Goal: Task Accomplishment & Management: Complete application form

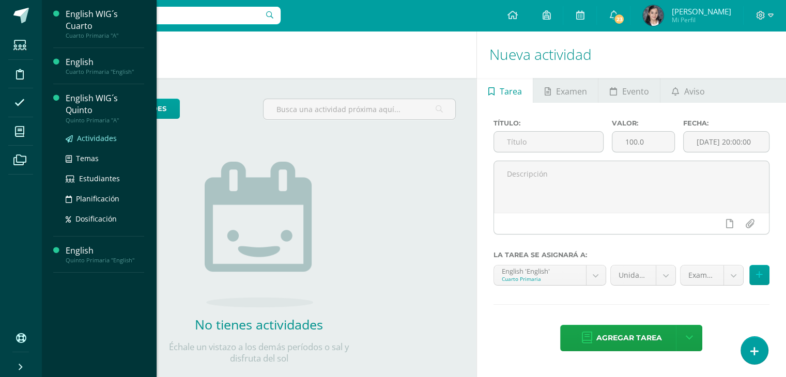
click at [91, 135] on span "Actividades" at bounding box center [97, 138] width 40 height 10
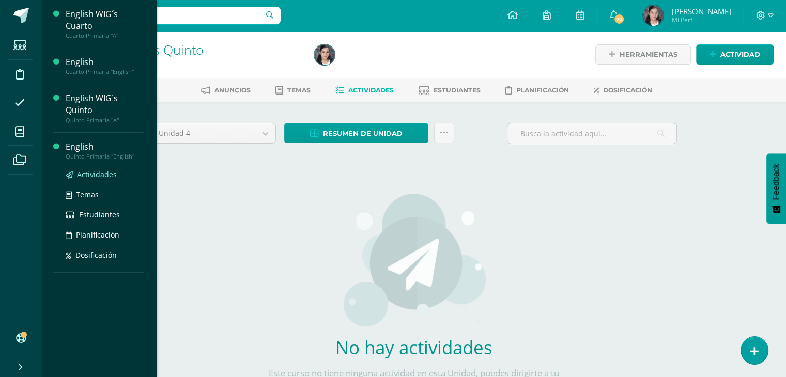
click at [86, 177] on span "Actividades" at bounding box center [97, 174] width 40 height 10
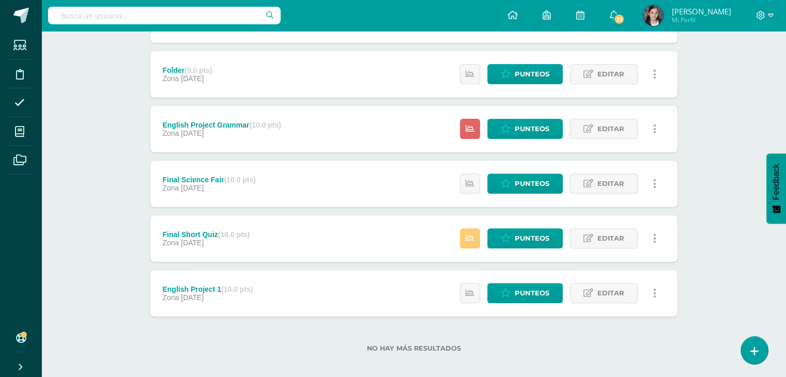
scroll to position [348, 0]
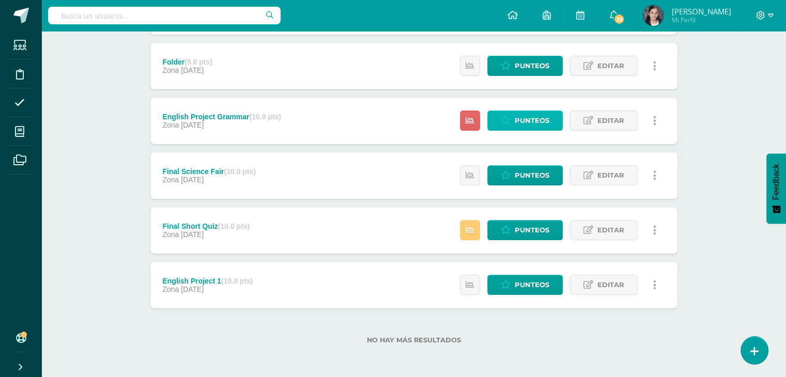
click at [498, 122] on link "Punteos" at bounding box center [524, 121] width 75 height 20
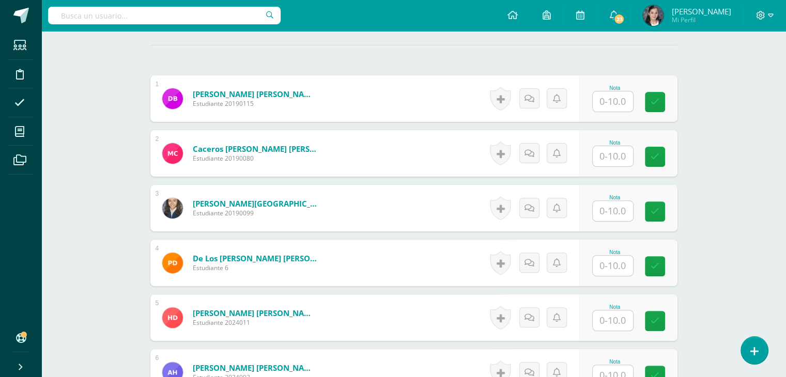
scroll to position [294, 0]
click at [621, 100] on input "text" at bounding box center [618, 101] width 41 height 21
type input "8"
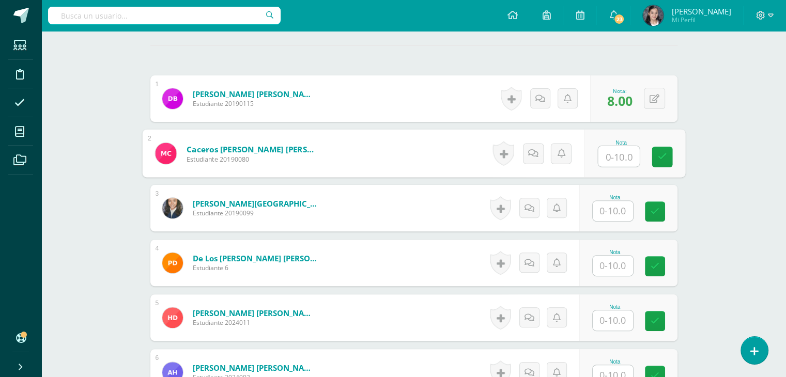
scroll to position [294, 0]
type input "9"
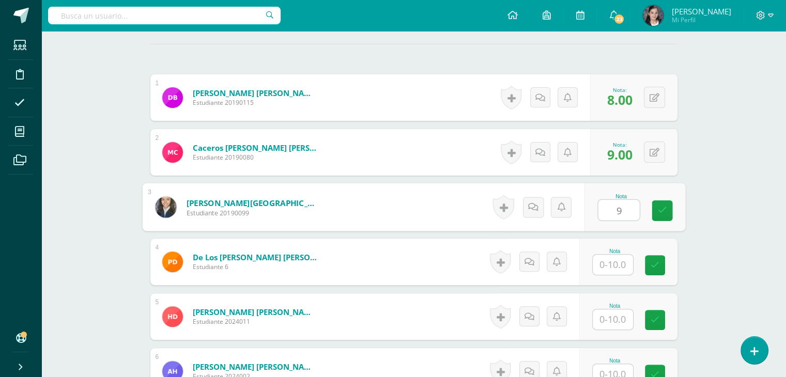
type input "9"
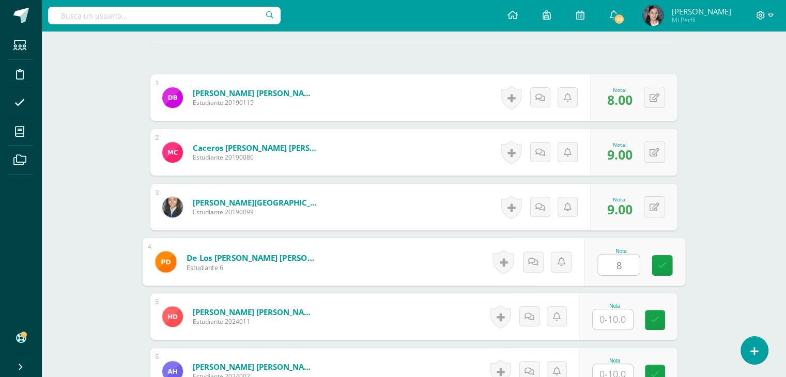
type input "8"
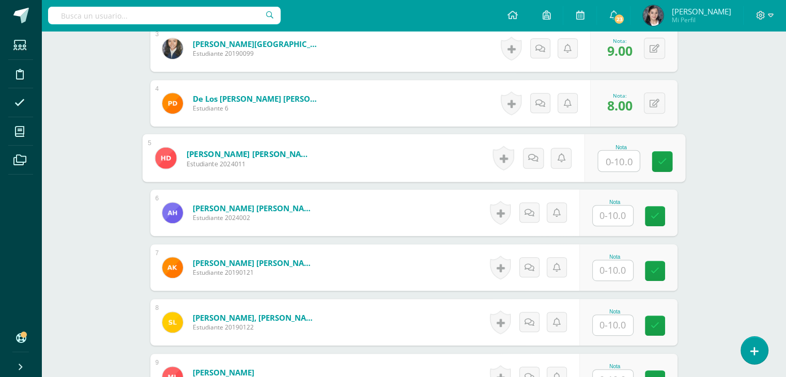
scroll to position [470, 0]
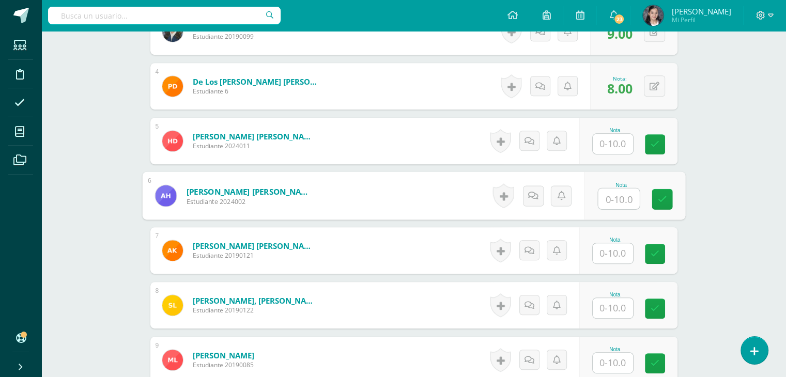
click at [616, 192] on input "text" at bounding box center [618, 199] width 41 height 21
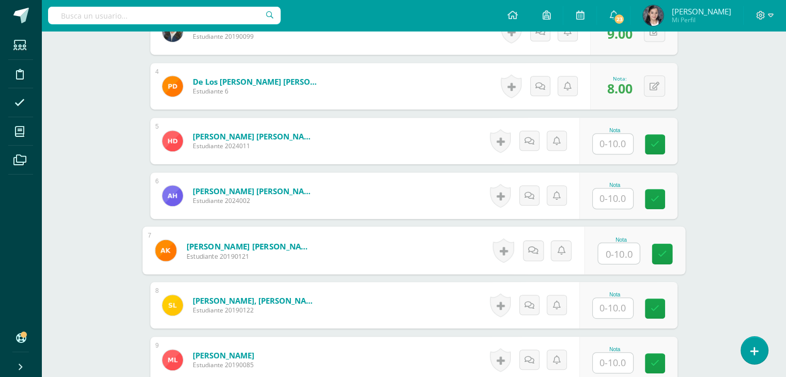
click at [612, 253] on input "text" at bounding box center [618, 253] width 41 height 21
type input "8"
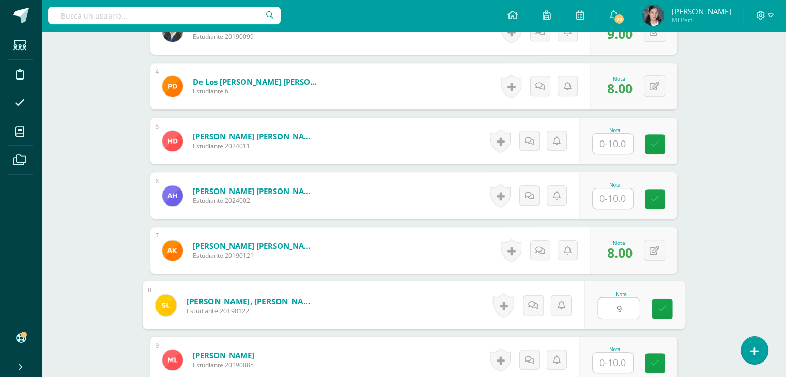
type input "9"
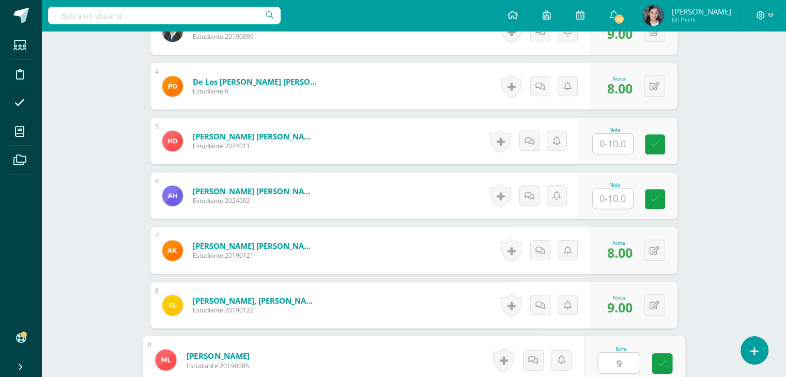
type input "9"
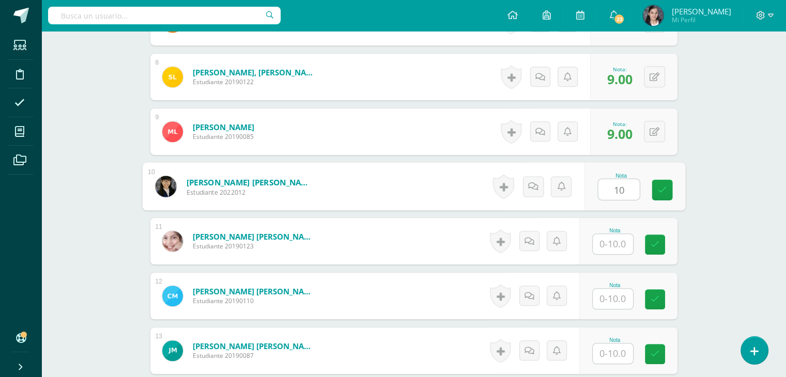
type input "10"
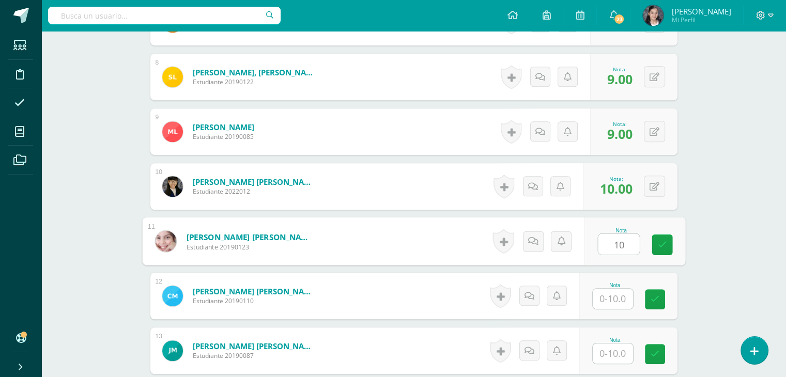
type input "10"
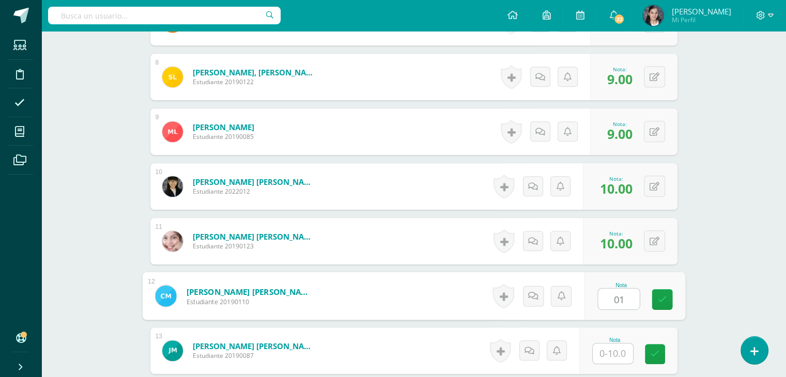
type input "0"
type input "10"
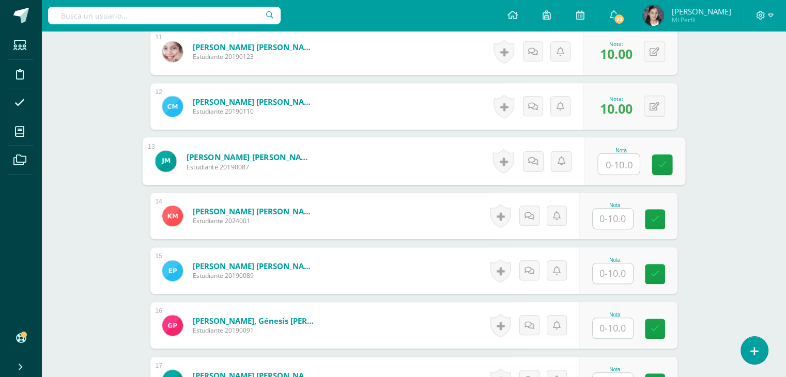
scroll to position [891, 0]
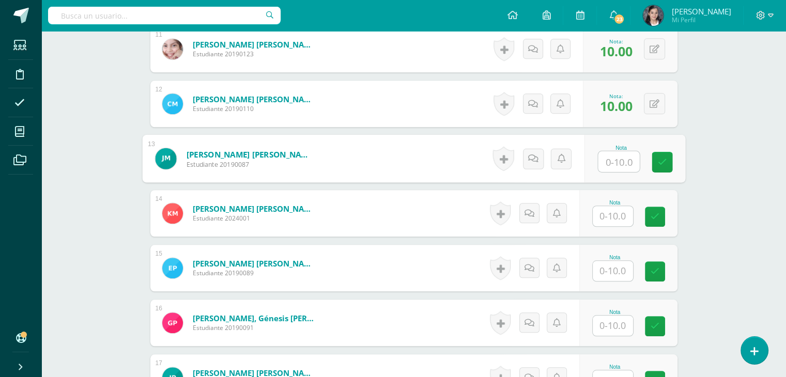
click at [622, 321] on input "text" at bounding box center [613, 326] width 40 height 20
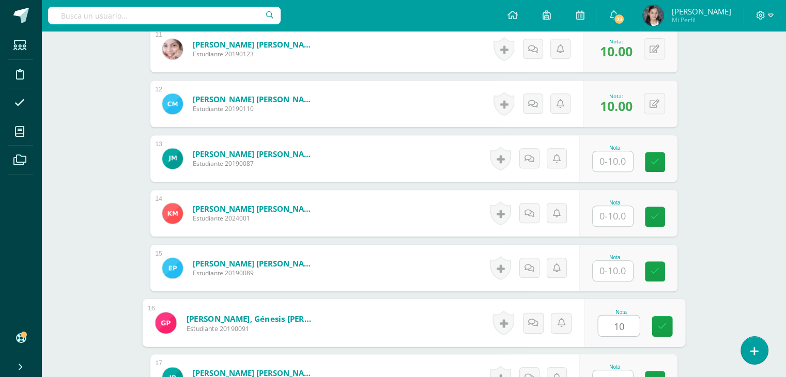
type input "10"
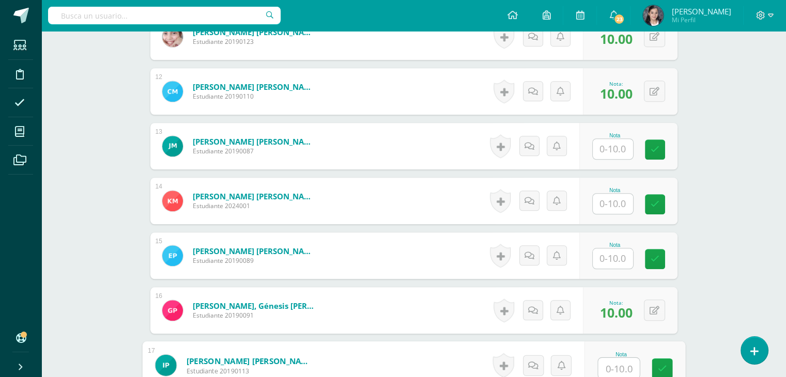
type input "4"
type input "7"
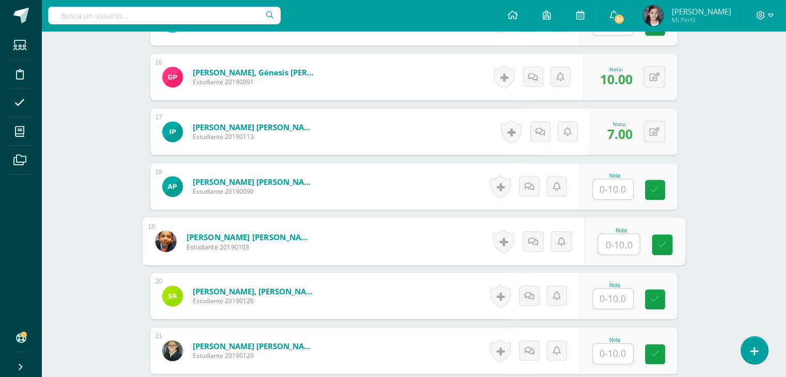
click at [610, 246] on input "text" at bounding box center [618, 244] width 41 height 21
type input "8"
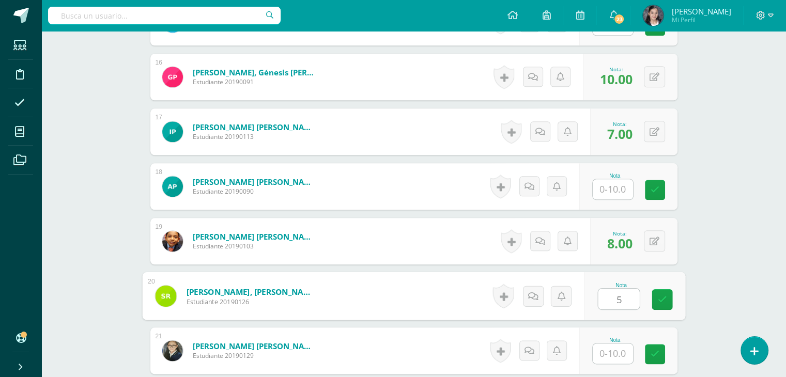
type input "5"
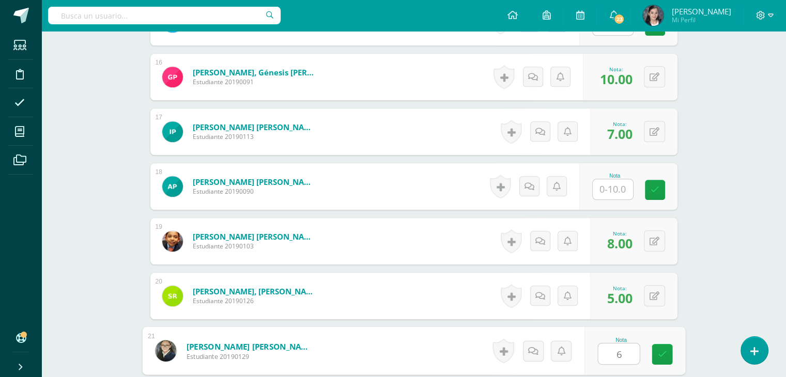
type input "6"
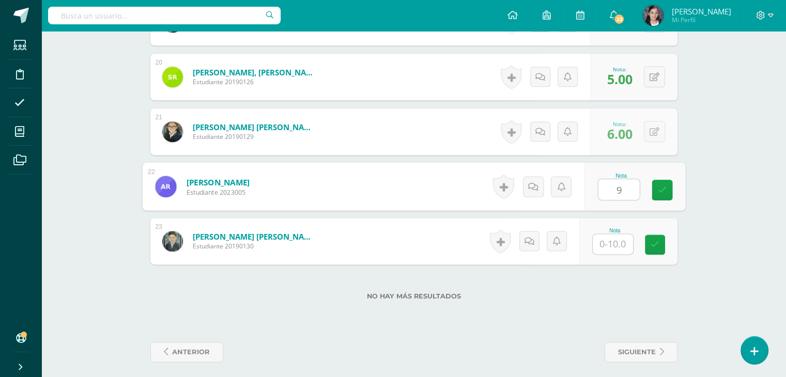
type input "9"
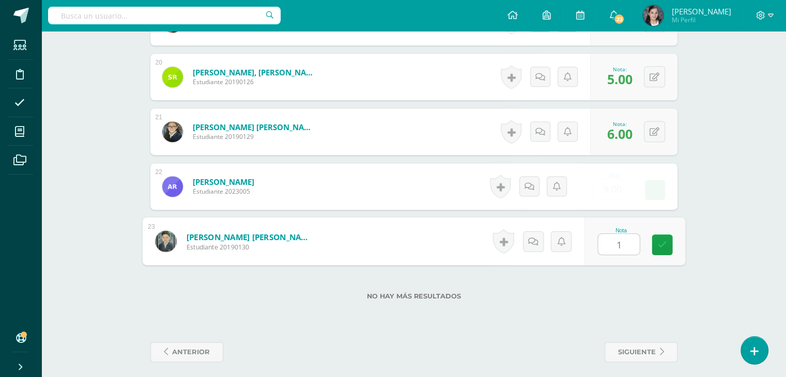
type input "10"
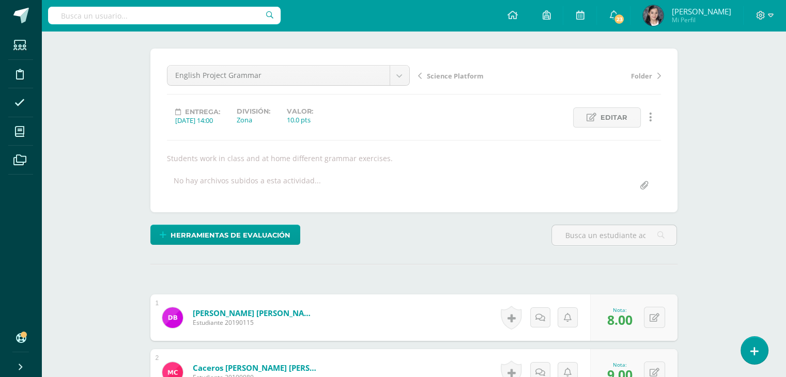
scroll to position [71, 0]
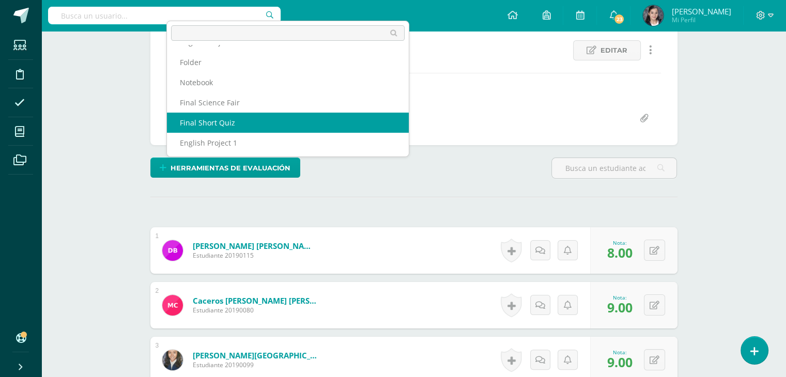
scroll to position [0, 0]
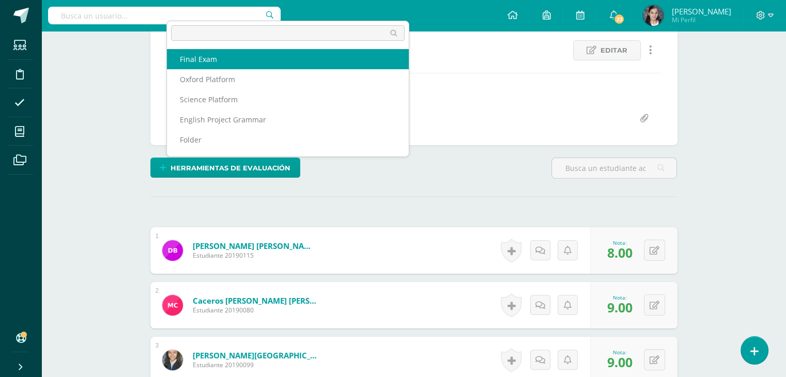
select select "/dashboard/teacher/grade-activity/66485/"
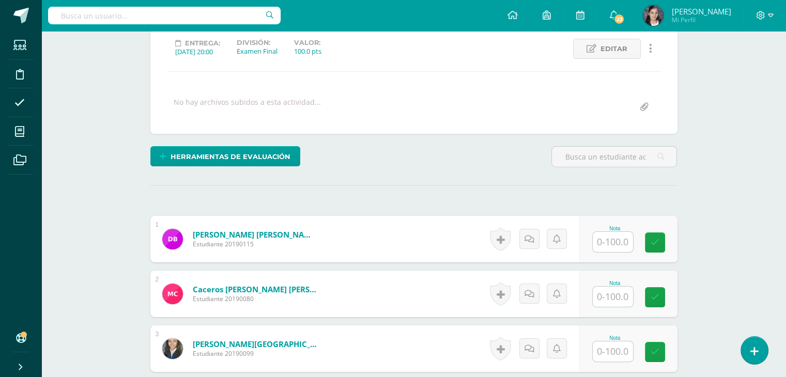
scroll to position [148, 0]
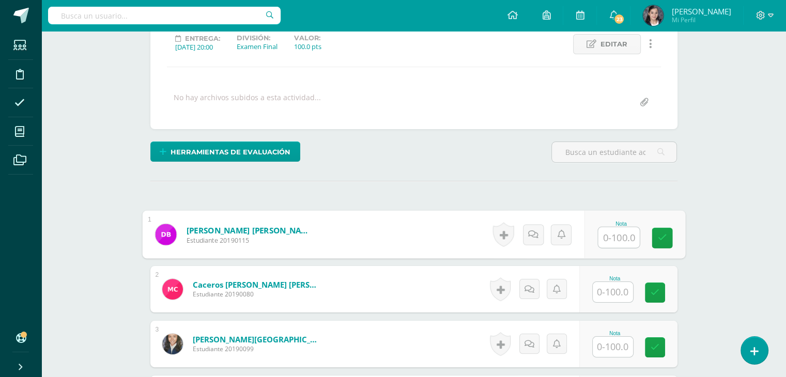
click at [622, 234] on input "text" at bounding box center [618, 237] width 41 height 21
type input "73"
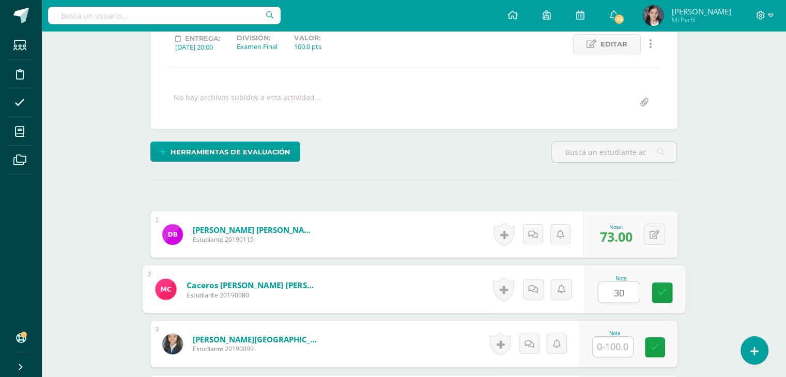
type input "30"
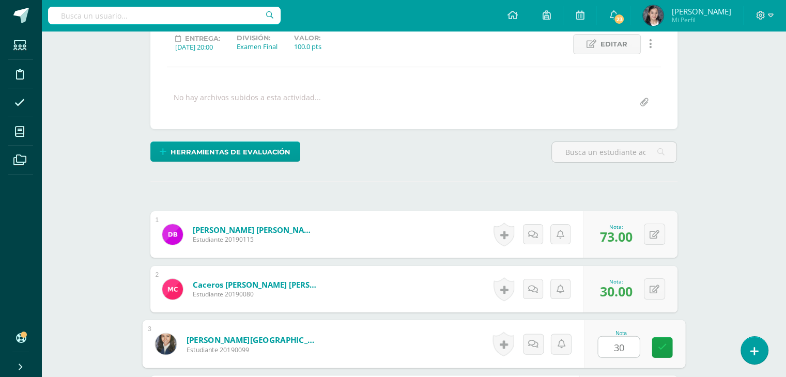
type input "30"
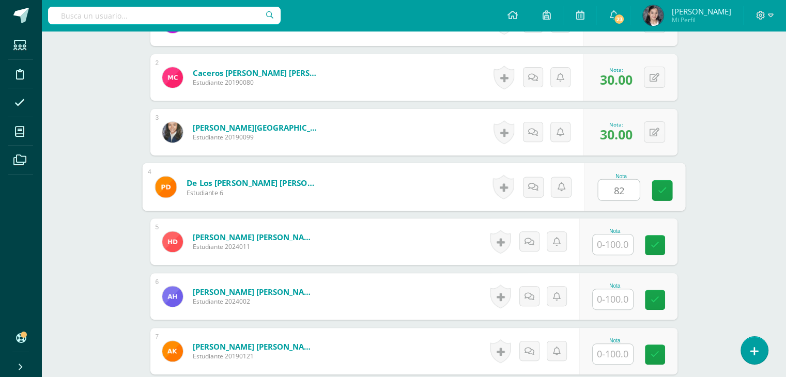
type input "82"
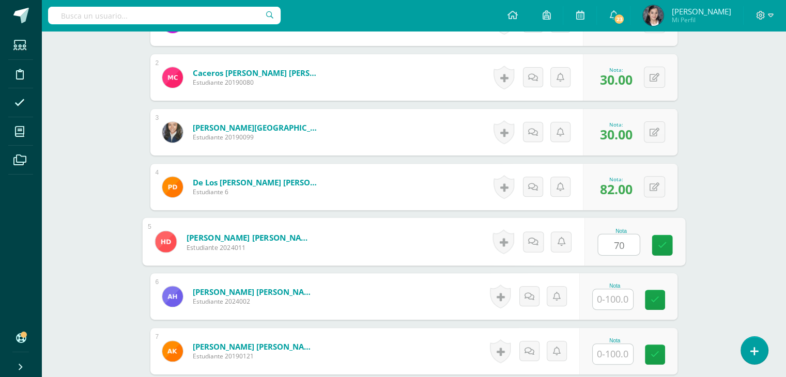
type input "70"
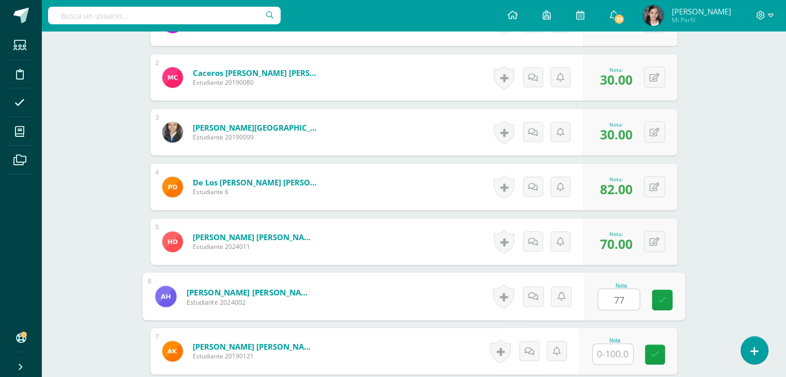
type input "77"
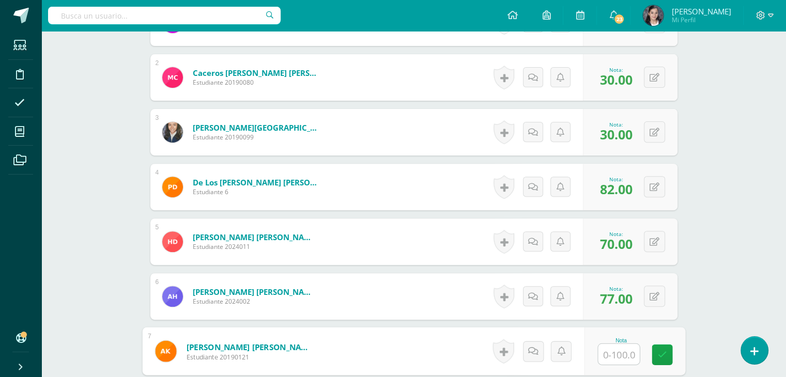
type input "5"
type input "80"
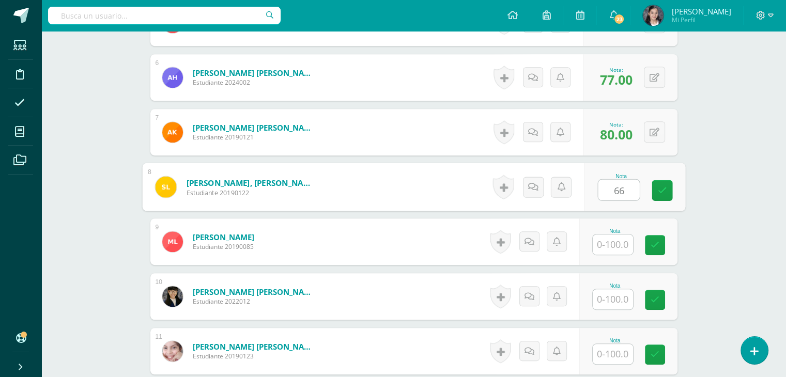
type input "66"
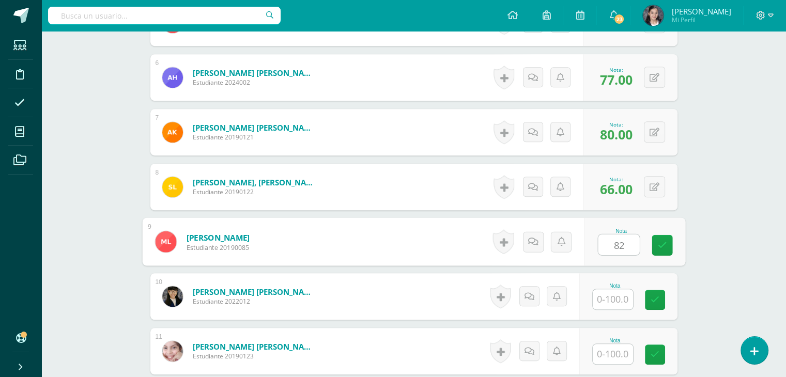
type input "82"
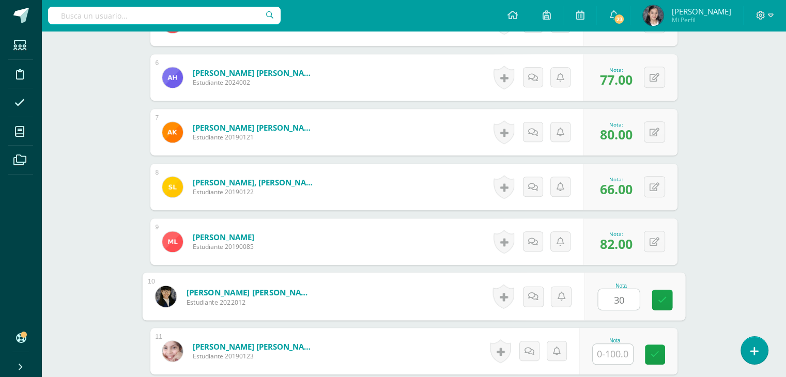
type input "30"
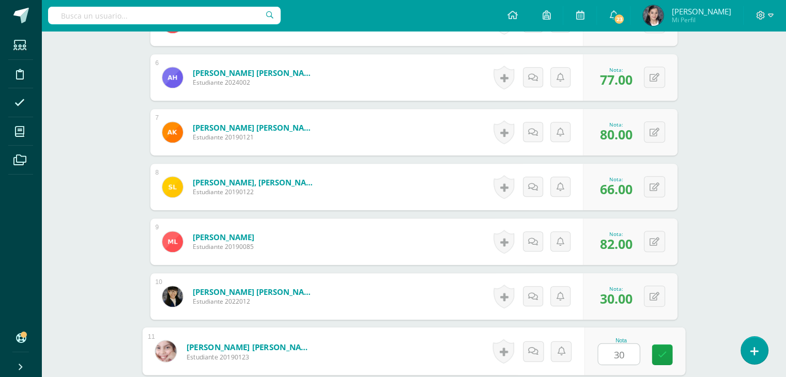
type input "30"
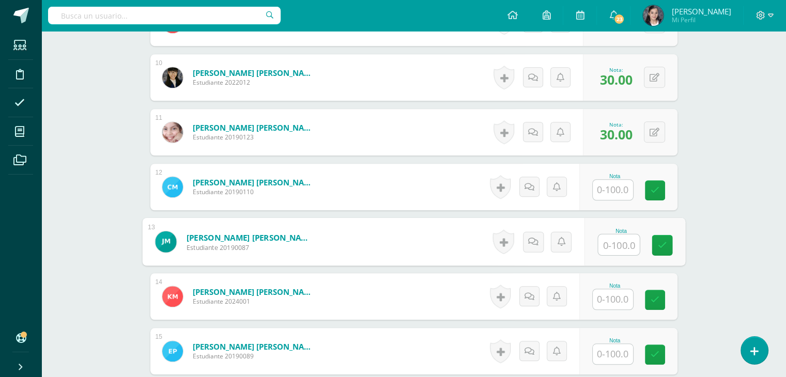
click at [621, 245] on input "text" at bounding box center [618, 245] width 41 height 21
type input "85"
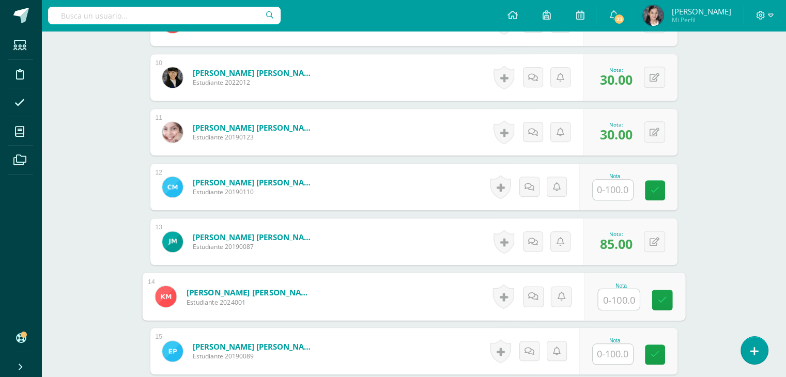
type input "7"
type input "80"
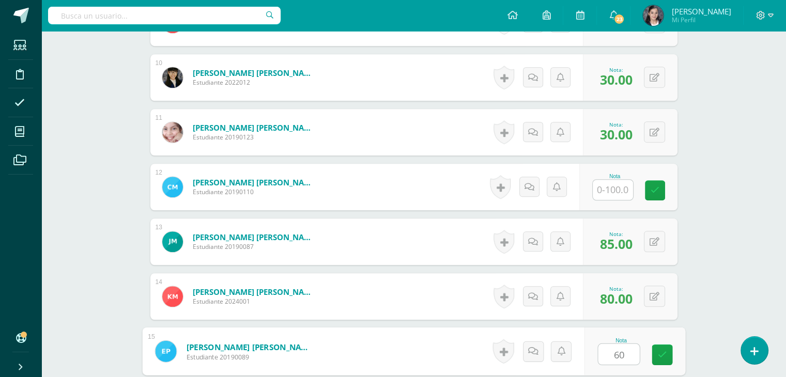
type input "60"
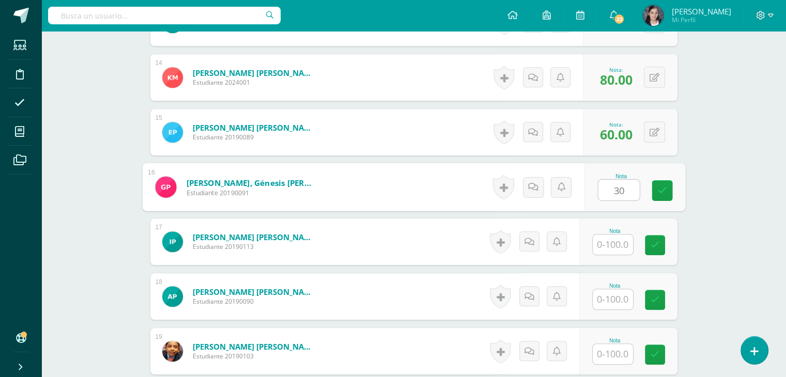
type input "30"
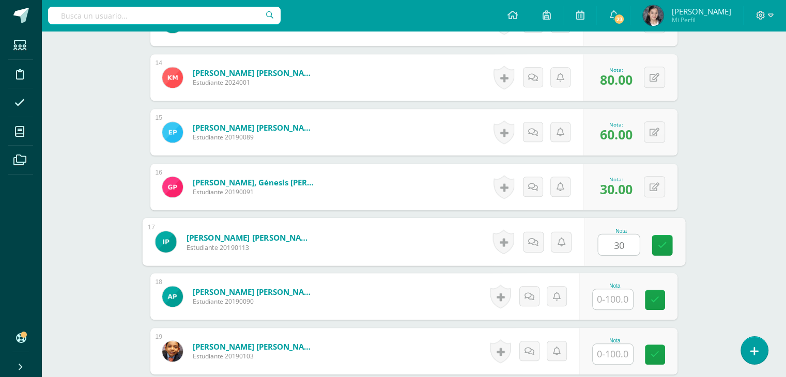
type input "30"
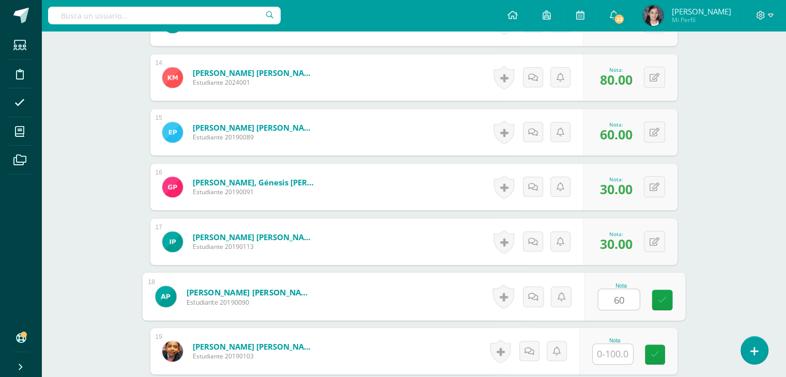
type input "60"
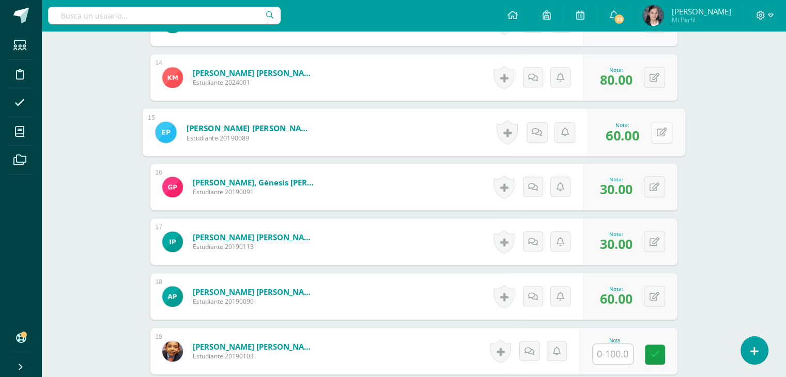
click at [658, 131] on icon at bounding box center [661, 132] width 10 height 9
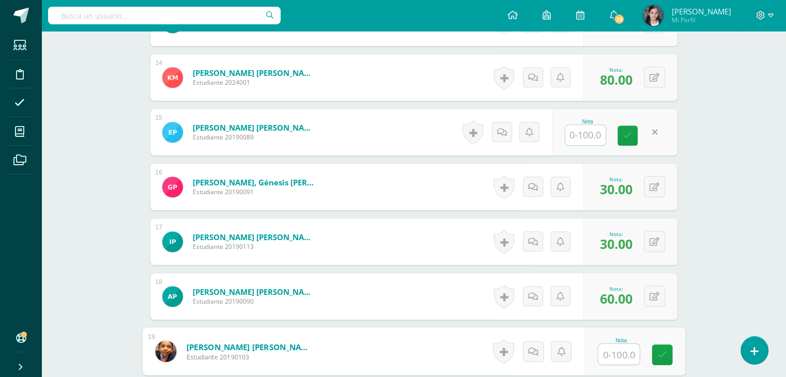
click at [600, 352] on input "text" at bounding box center [618, 354] width 41 height 21
type input "62"
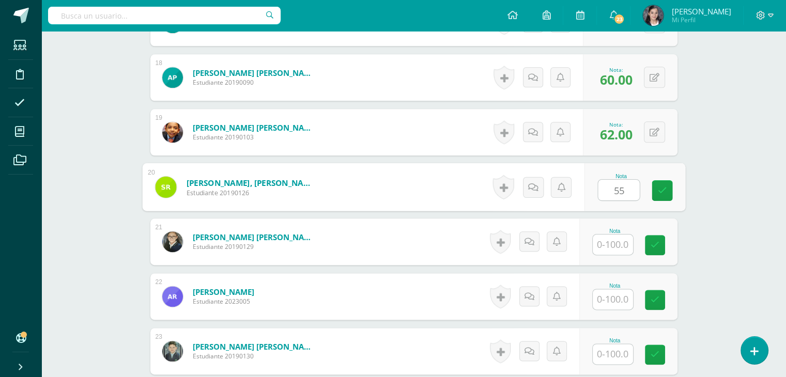
type input "55"
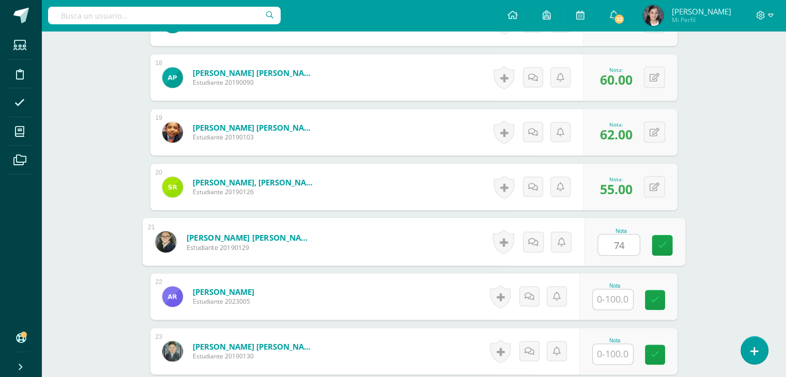
type input "74"
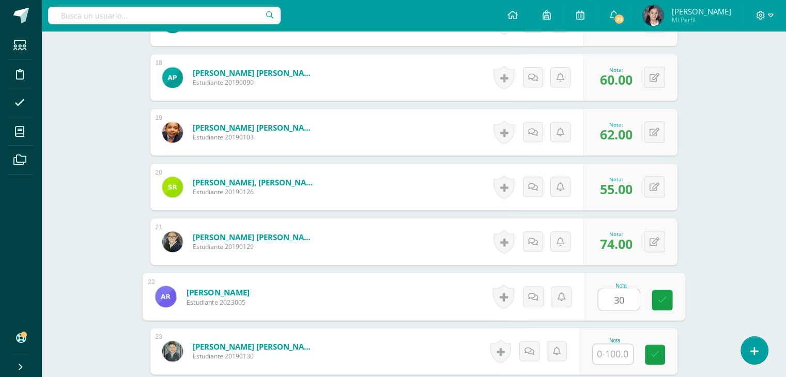
type input "30"
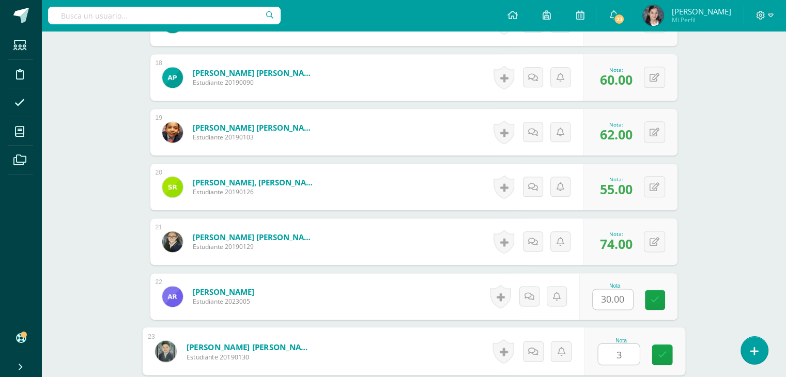
type input "30"
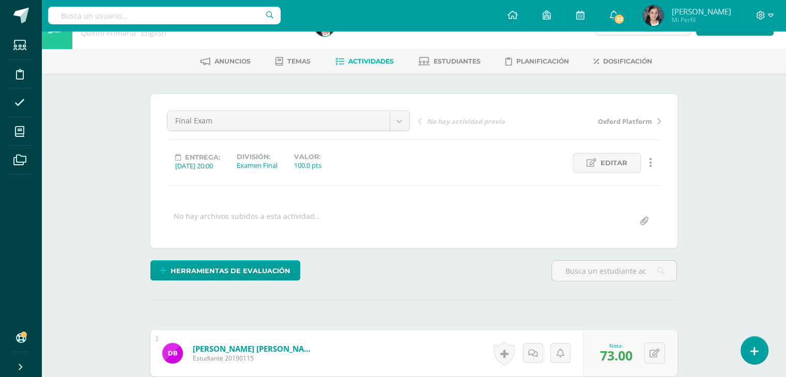
scroll to position [0, 0]
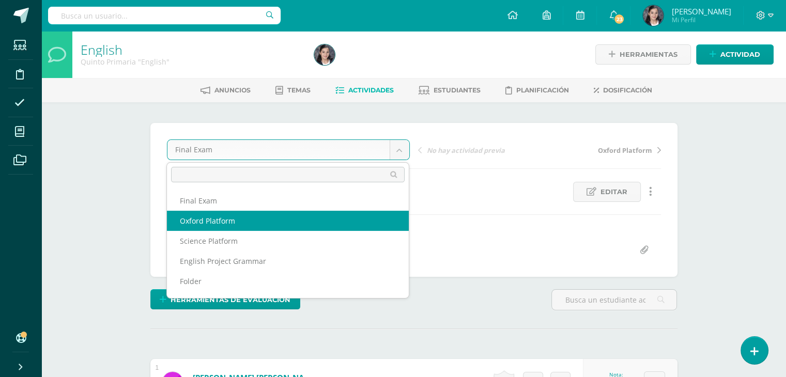
select select "/dashboard/teacher/grade-activity/65346/"
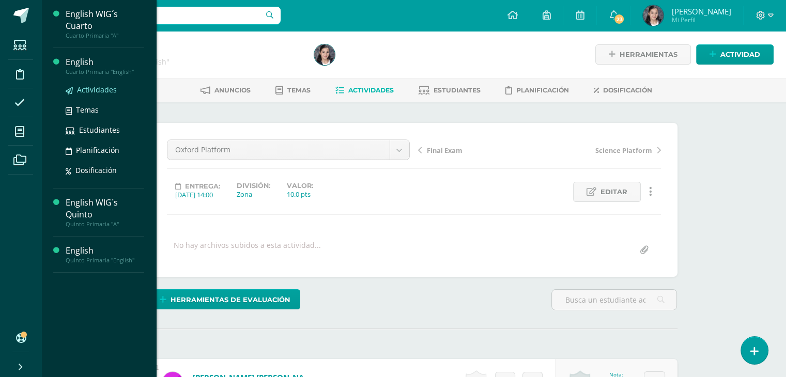
click at [72, 94] on span at bounding box center [69, 90] width 7 height 10
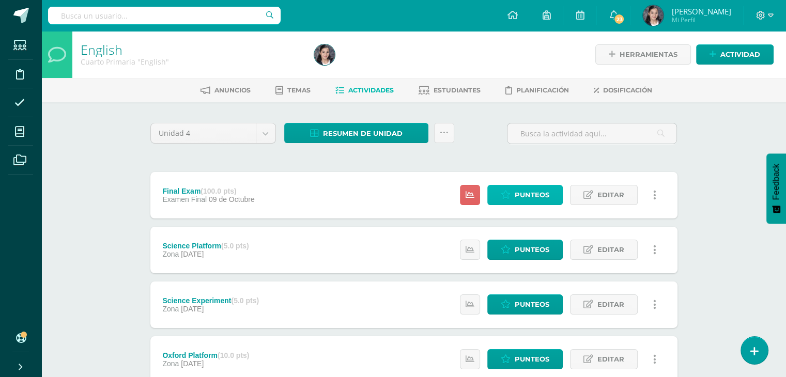
click at [508, 196] on icon at bounding box center [506, 195] width 10 height 9
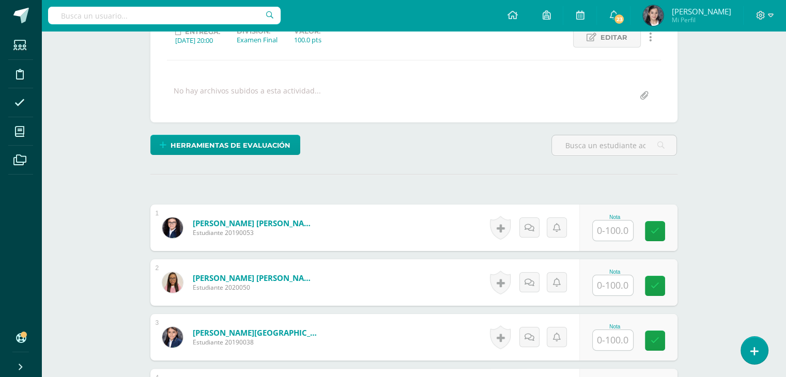
scroll to position [163, 0]
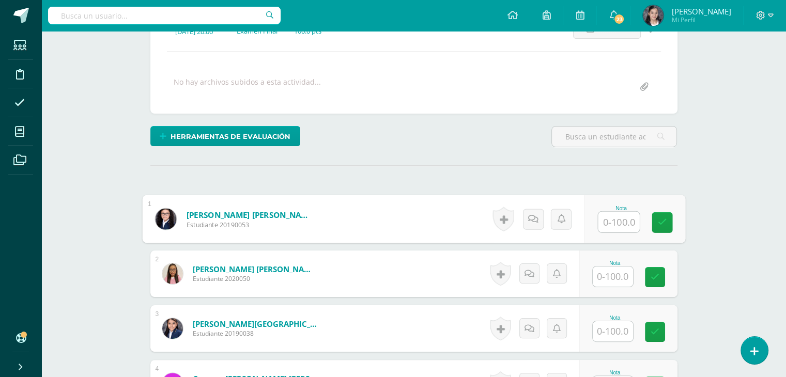
click at [613, 218] on input "text" at bounding box center [618, 222] width 41 height 21
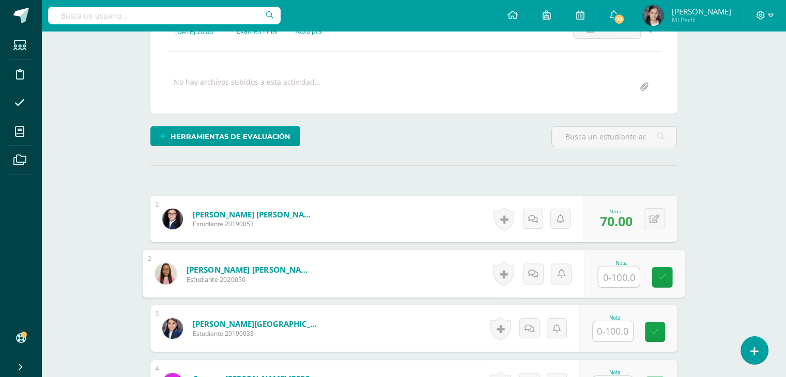
scroll to position [164, 0]
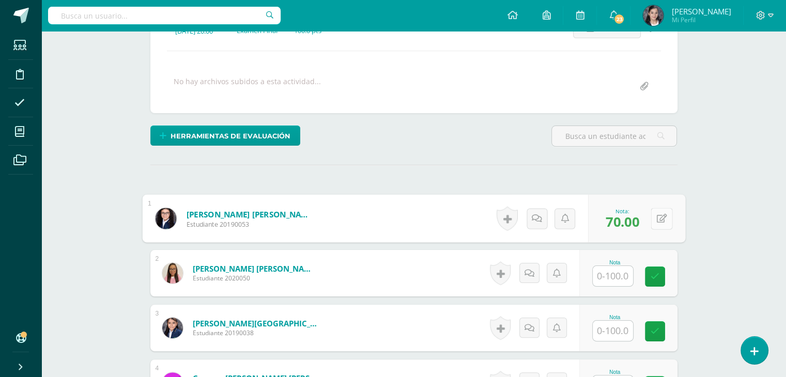
click at [659, 223] on button at bounding box center [662, 219] width 22 height 22
type input "100"
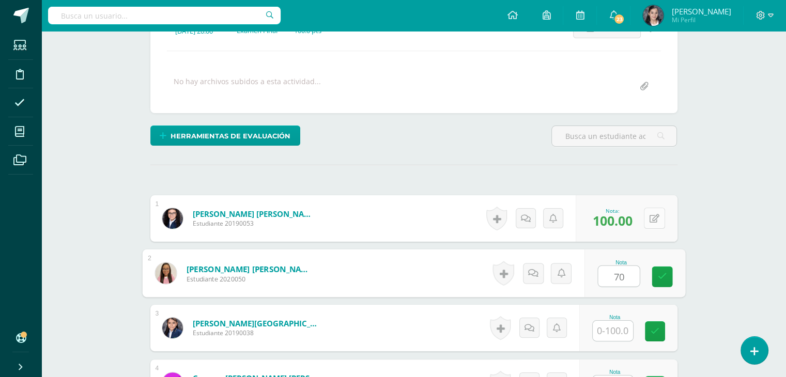
type input "70"
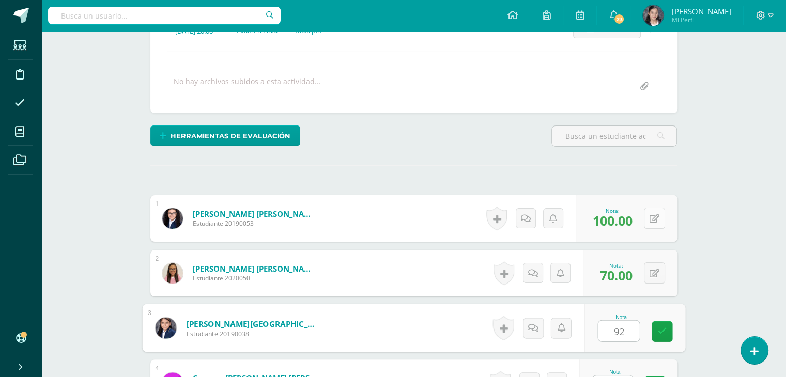
type input "92"
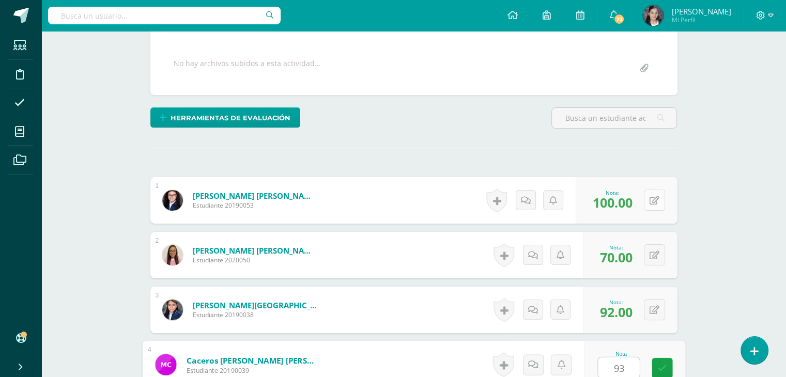
type input "93"
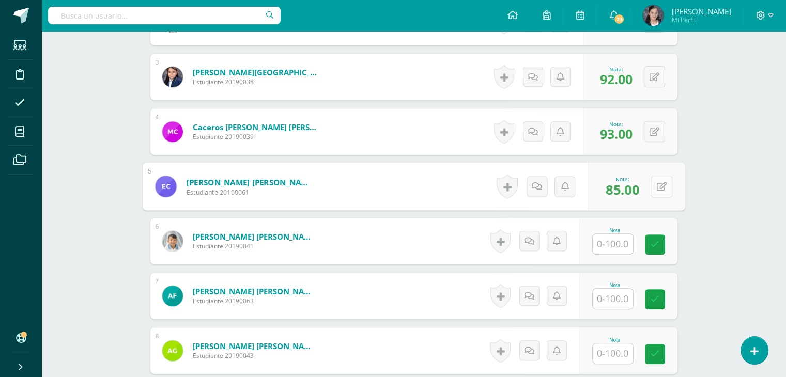
click at [650, 178] on div "0 Logros Logros obtenidos Aún no hay logros agregados Nota: 85.00" at bounding box center [636, 187] width 97 height 48
click at [657, 183] on icon at bounding box center [661, 186] width 10 height 9
type input "94"
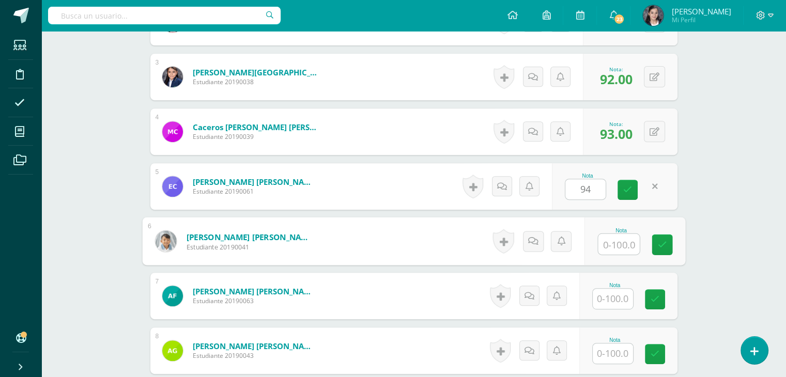
click at [605, 244] on input "text" at bounding box center [618, 244] width 41 height 21
type input "85"
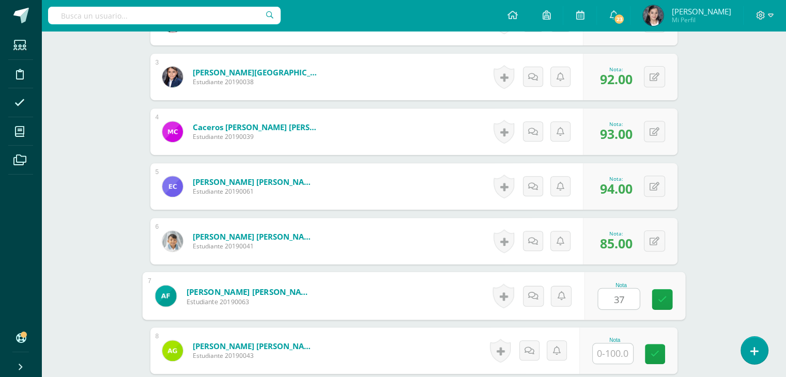
type input "37"
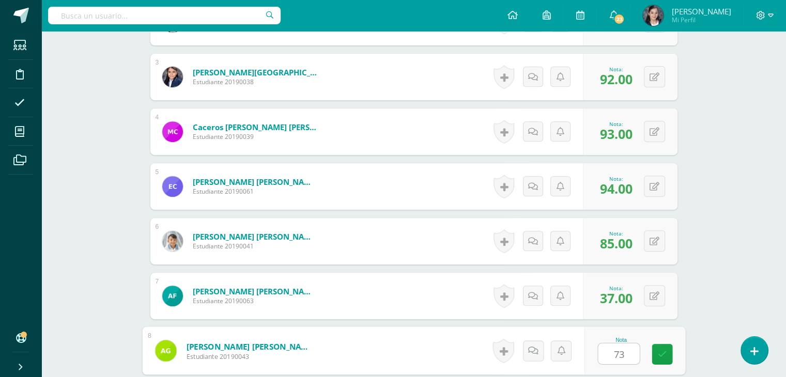
type input "73"
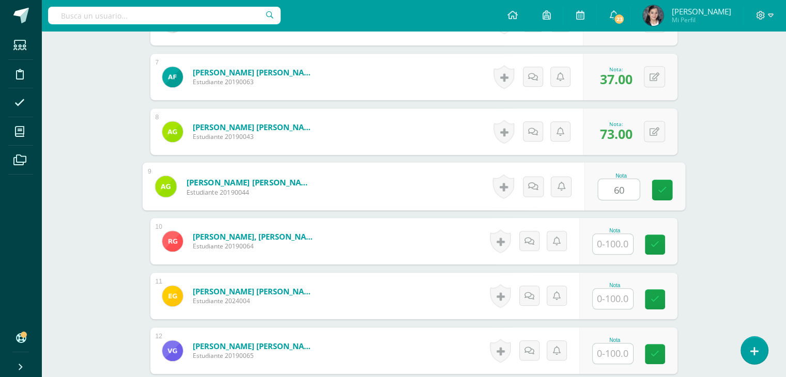
type input "60"
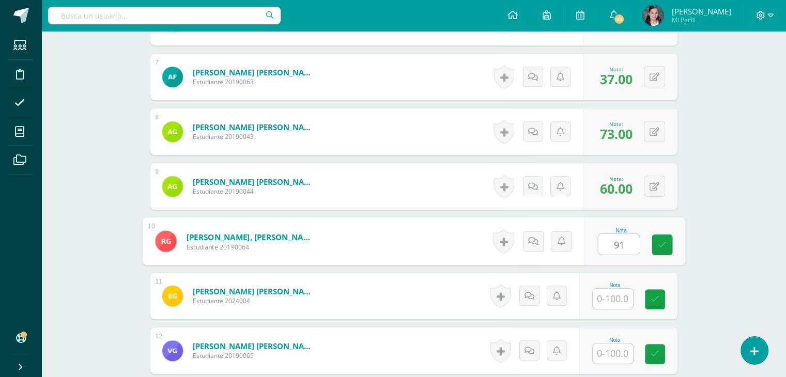
type input "91"
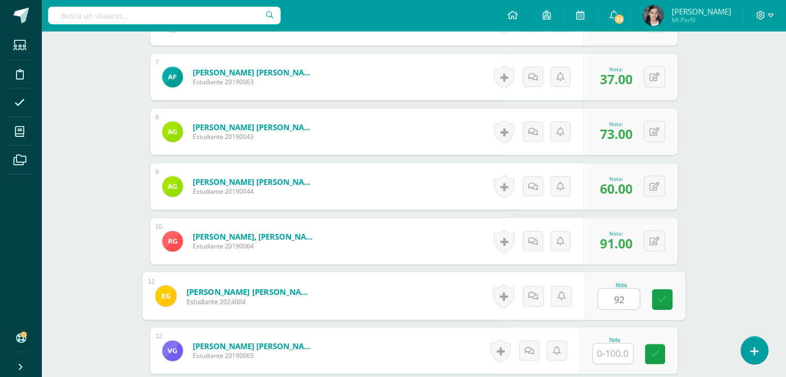
type input "92"
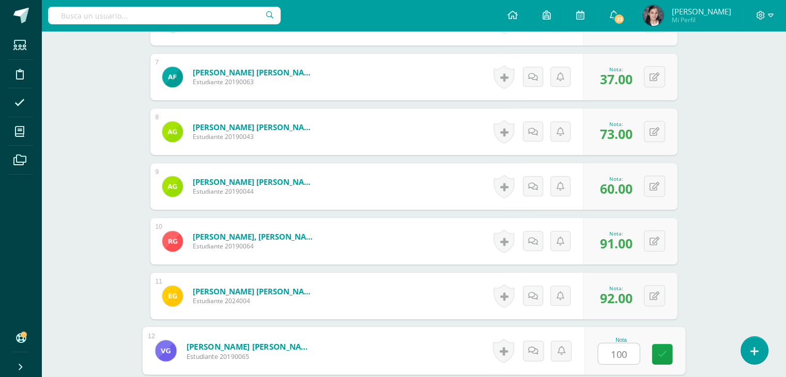
type input "100"
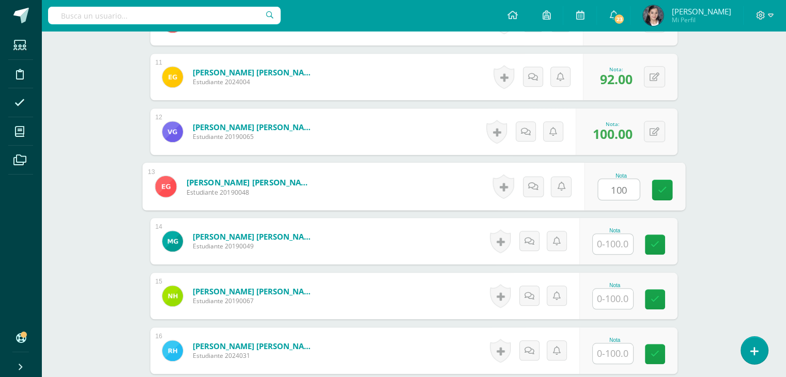
type input "100"
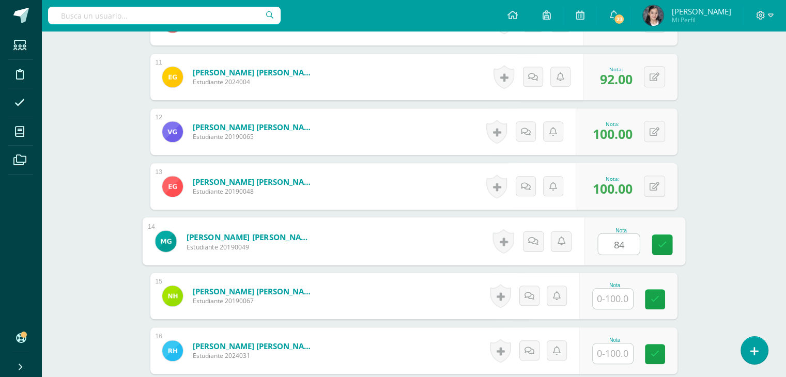
type input "84"
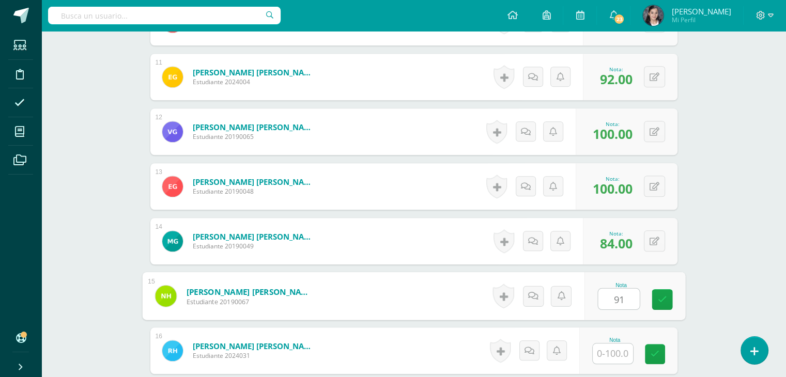
type input "91"
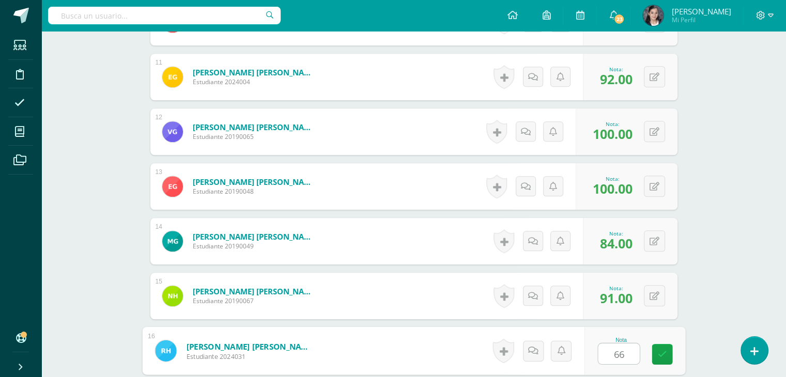
type input "66"
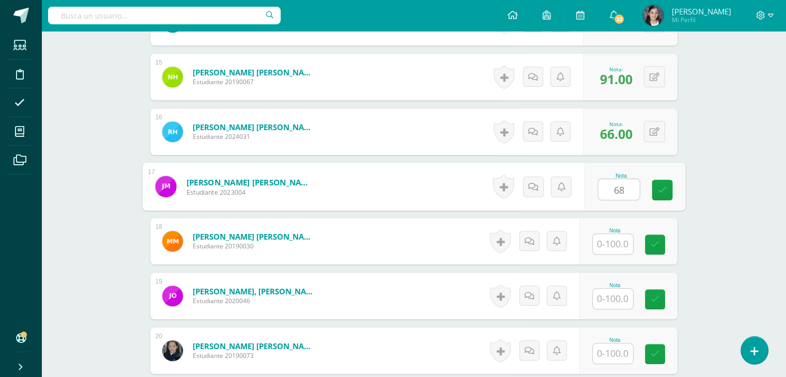
type input "68"
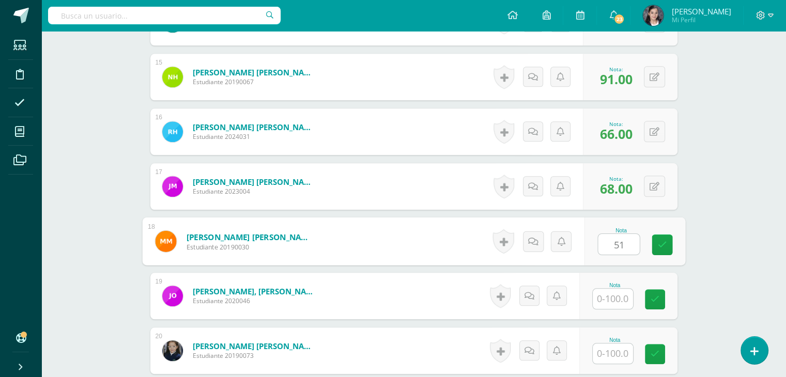
type input "51"
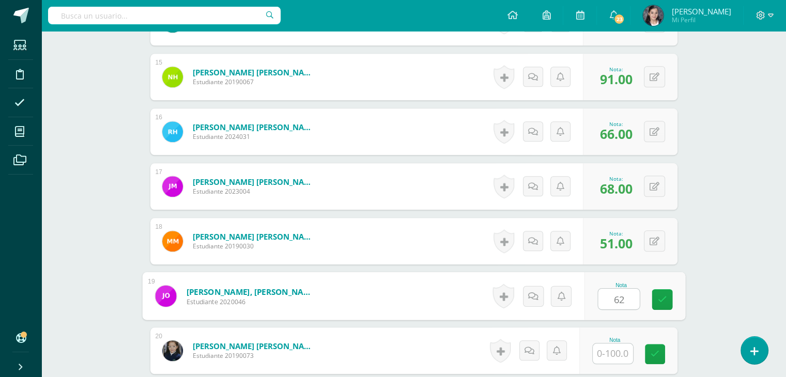
type input "62"
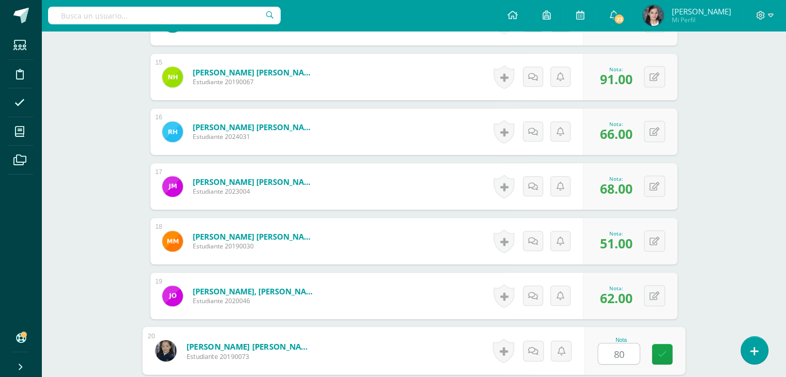
type input "80"
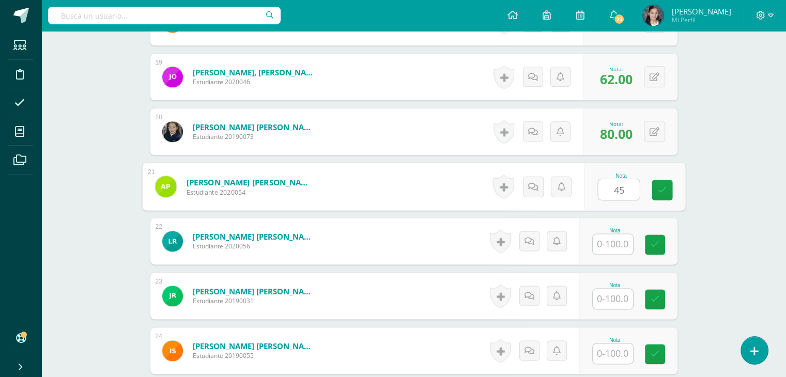
type input "45"
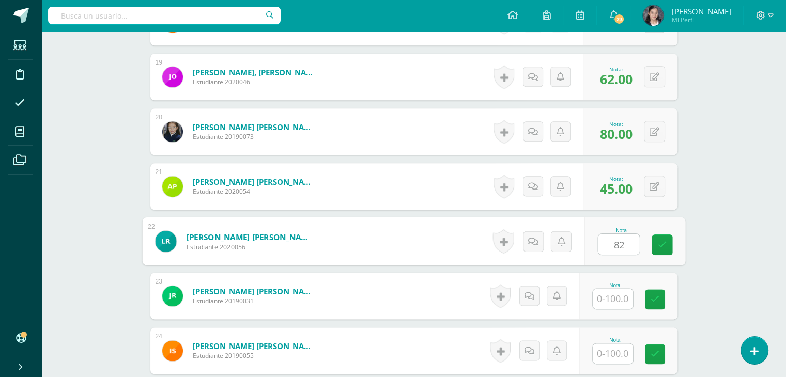
type input "82"
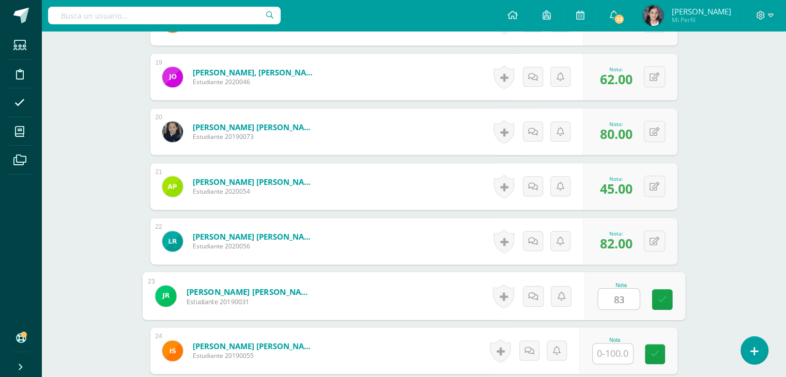
type input "83"
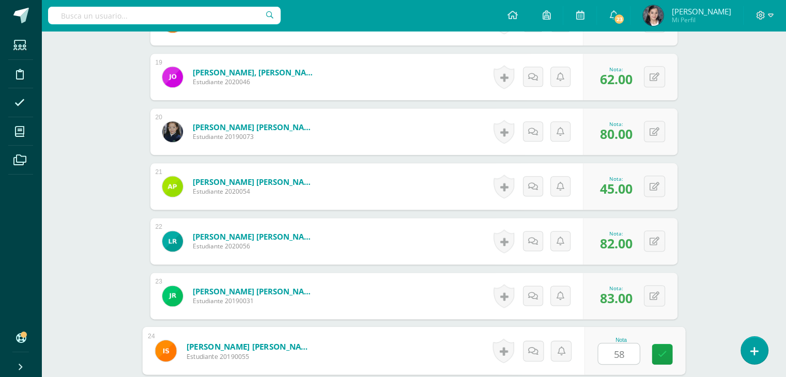
type input "58"
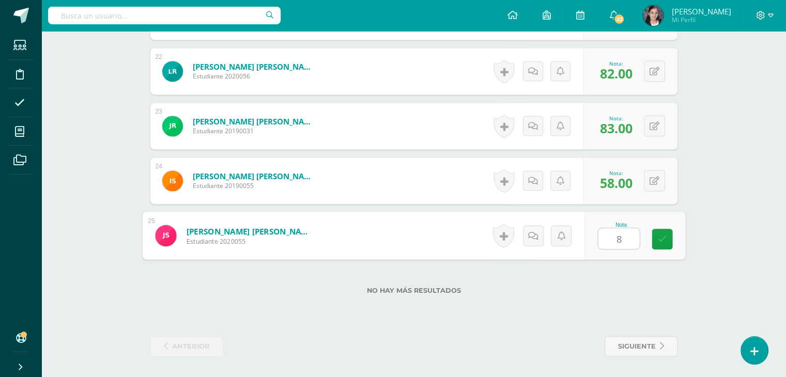
type input "82"
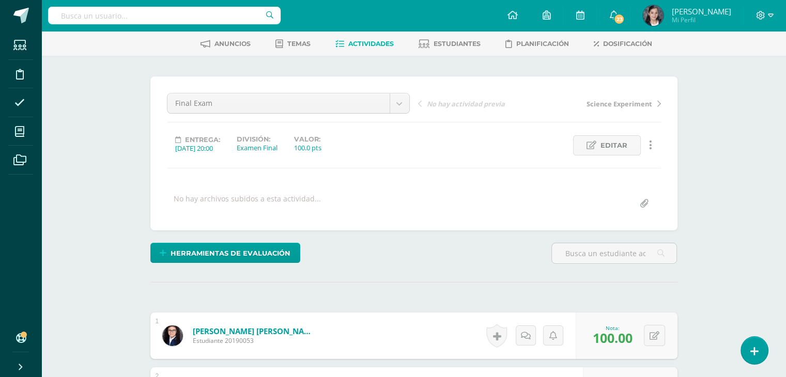
scroll to position [44, 0]
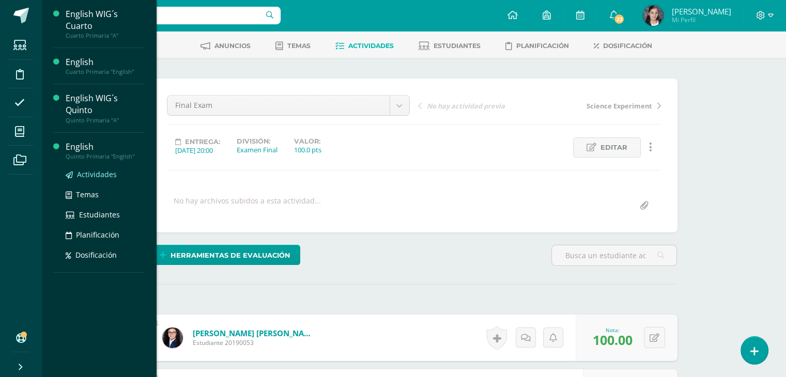
click at [94, 178] on span "Actividades" at bounding box center [97, 174] width 40 height 10
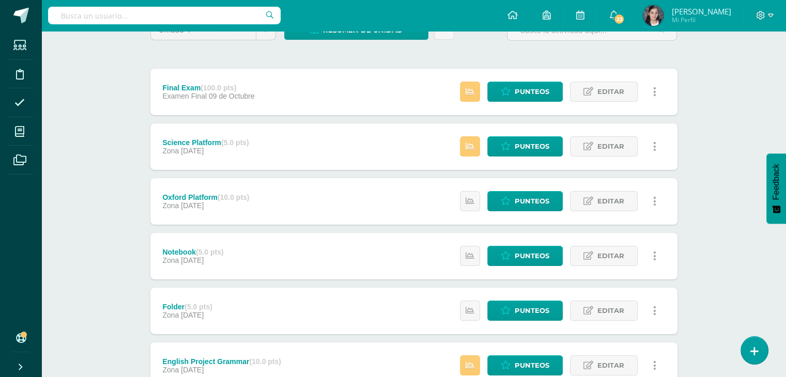
scroll to position [103, 0]
click at [523, 91] on span "Punteos" at bounding box center [532, 91] width 35 height 19
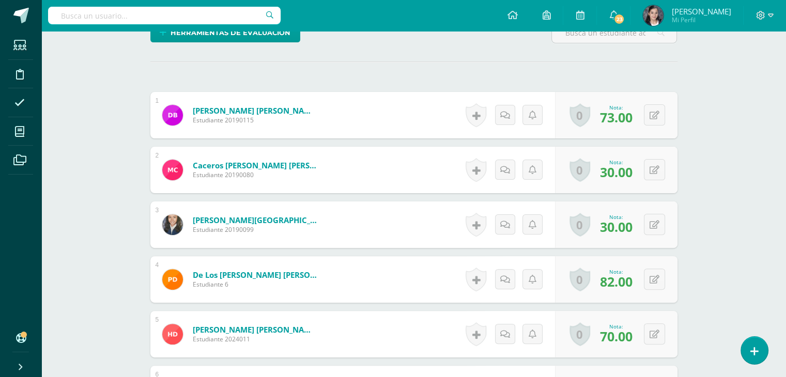
scroll to position [273, 0]
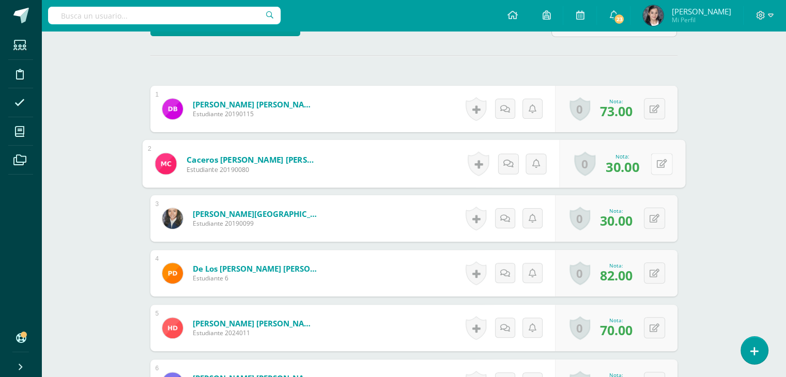
click at [649, 161] on div "0 [GEOGRAPHIC_DATA] Logros obtenidos Aún no hay logros agregados Nota: 30.00" at bounding box center [622, 164] width 126 height 48
click at [672, 166] on button at bounding box center [662, 164] width 22 height 22
type input "100"
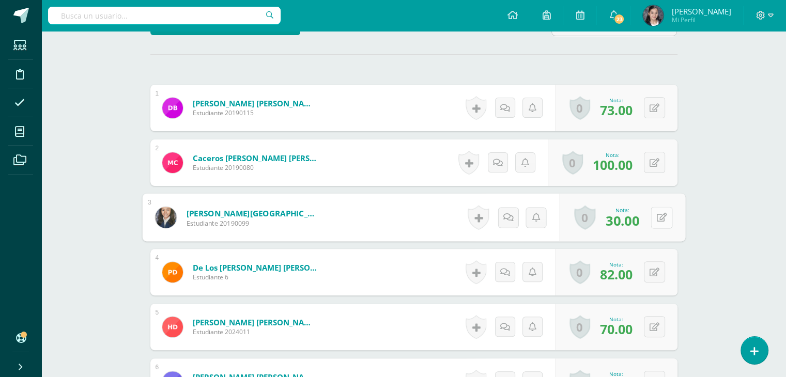
click at [650, 213] on div "0 [GEOGRAPHIC_DATA] Logros obtenidos Aún no hay logros agregados Nota: 30.00" at bounding box center [622, 218] width 126 height 48
click at [672, 220] on button at bounding box center [662, 218] width 22 height 22
type input "100"
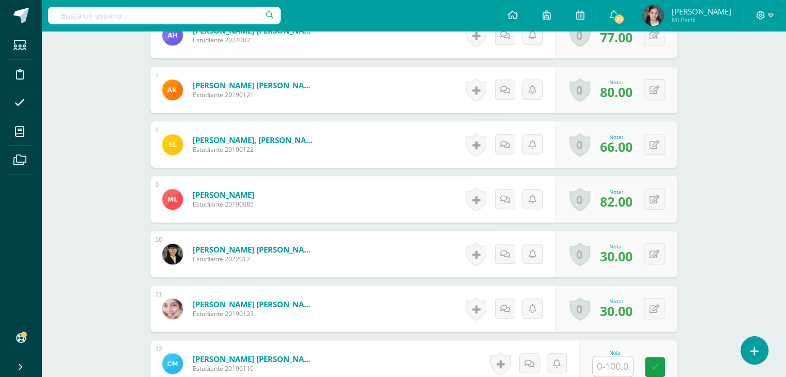
scroll to position [637, 0]
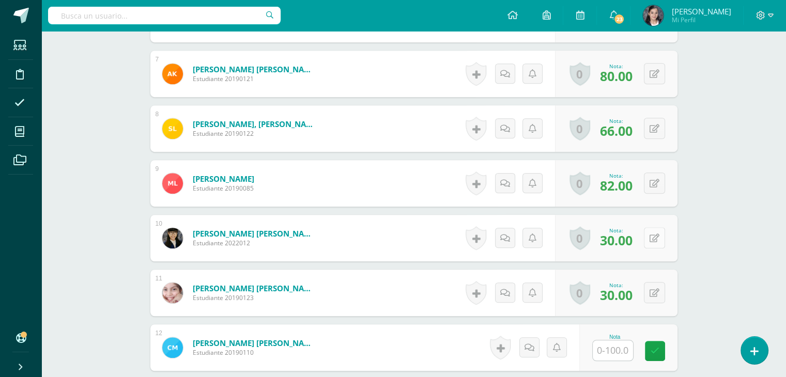
click at [659, 238] on button at bounding box center [654, 237] width 21 height 21
type input "100"
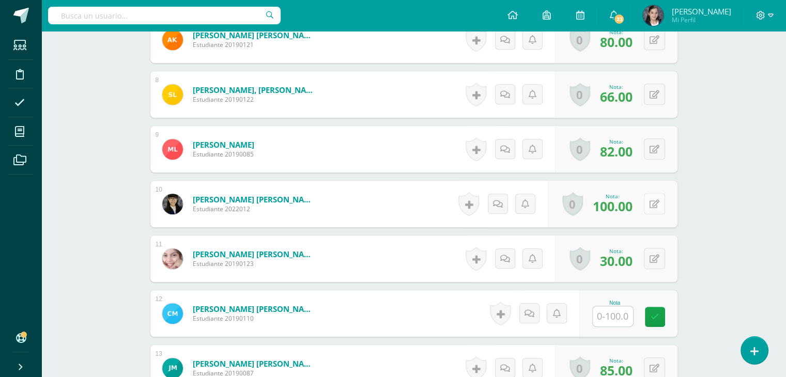
scroll to position [679, 0]
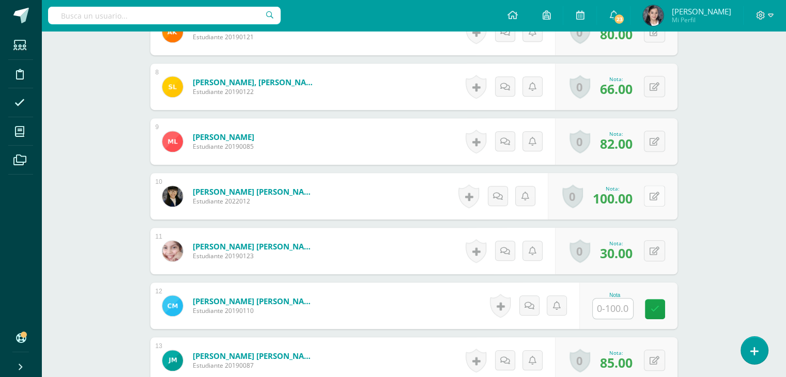
click at [659, 238] on div "0 Logros Logros obtenidos Aún no hay logros agregados Nota: 30.00" at bounding box center [616, 251] width 122 height 47
click at [658, 255] on button at bounding box center [662, 251] width 22 height 22
type input "100"
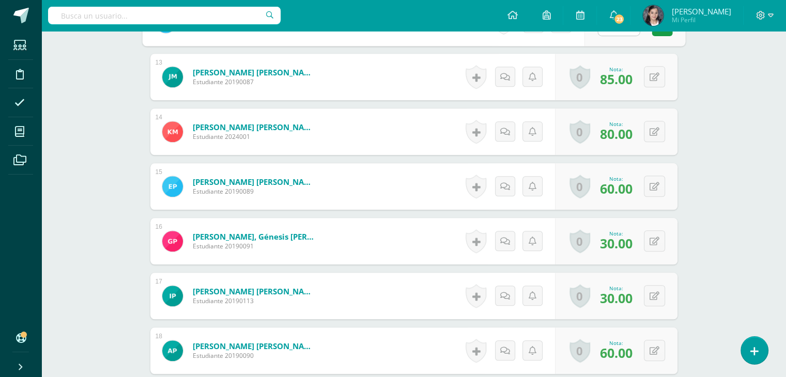
scroll to position [963, 0]
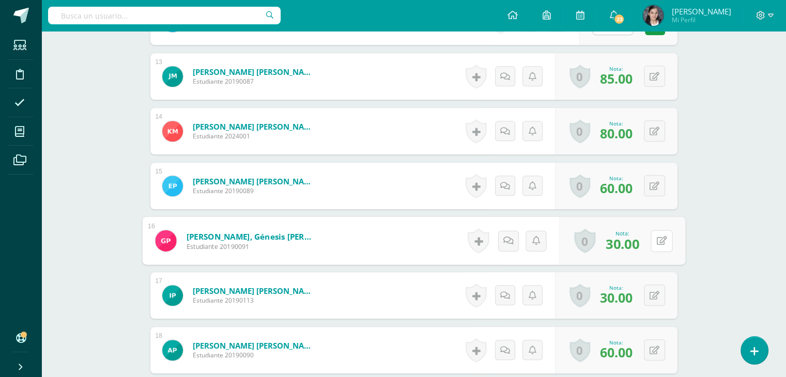
click at [655, 236] on button at bounding box center [662, 241] width 22 height 22
type input "0"
type input "100"
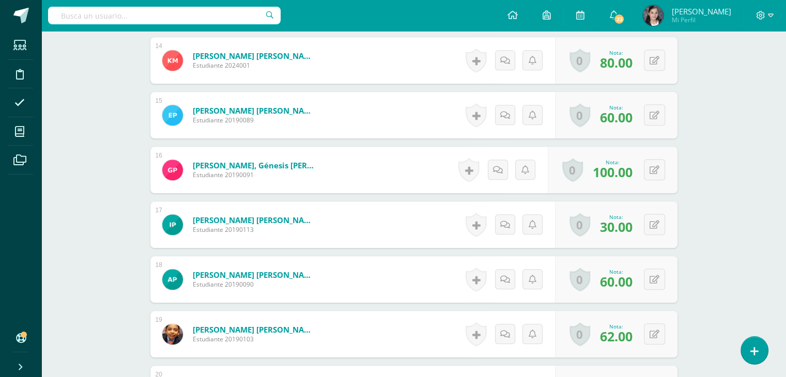
scroll to position [1042, 0]
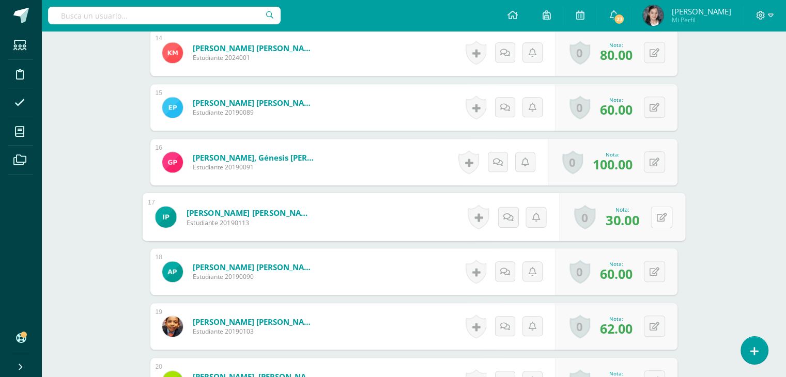
click at [655, 222] on button at bounding box center [662, 217] width 22 height 22
type input "100"
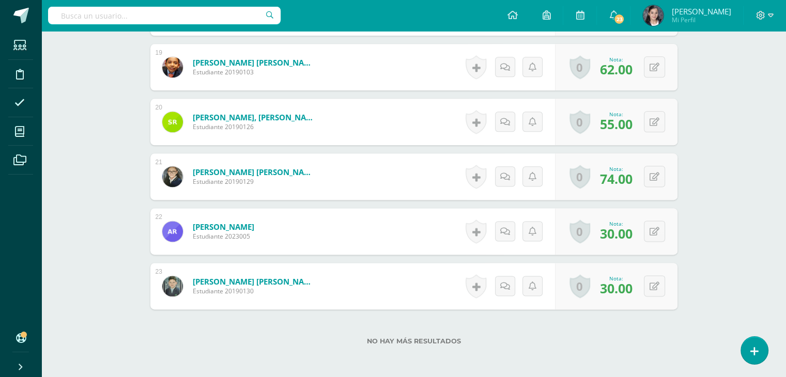
scroll to position [1304, 0]
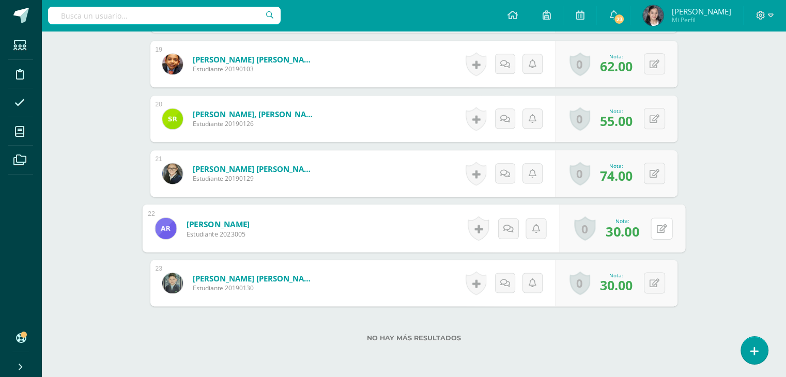
click at [655, 222] on button at bounding box center [662, 229] width 22 height 22
type input "100"
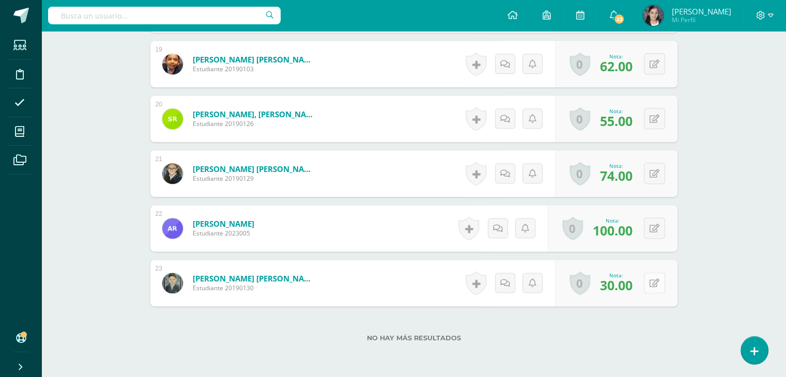
click at [650, 285] on div "0 Logros Logros obtenidos Aún no hay logros agregados Nota: 30.00" at bounding box center [616, 283] width 122 height 47
click at [664, 282] on icon at bounding box center [661, 283] width 10 height 9
type input "100"
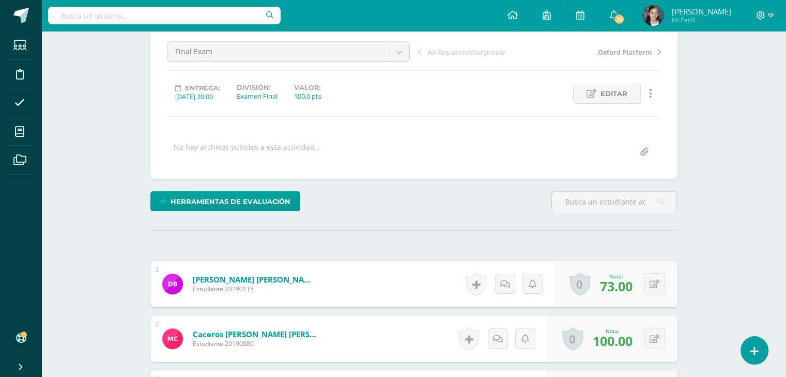
scroll to position [0, 0]
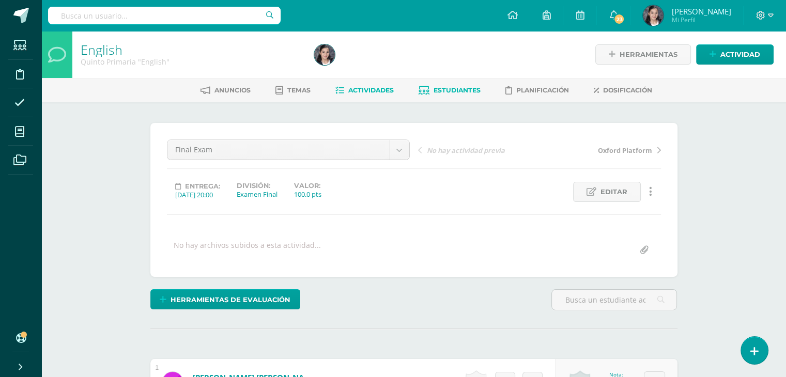
click at [450, 91] on span "Estudiantes" at bounding box center [457, 90] width 47 height 8
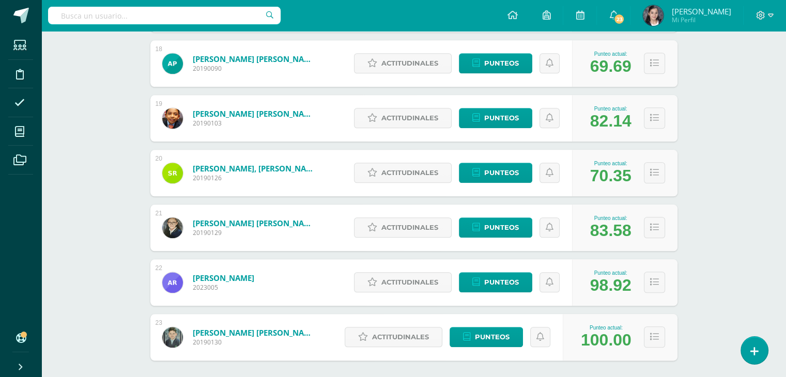
scroll to position [1115, 0]
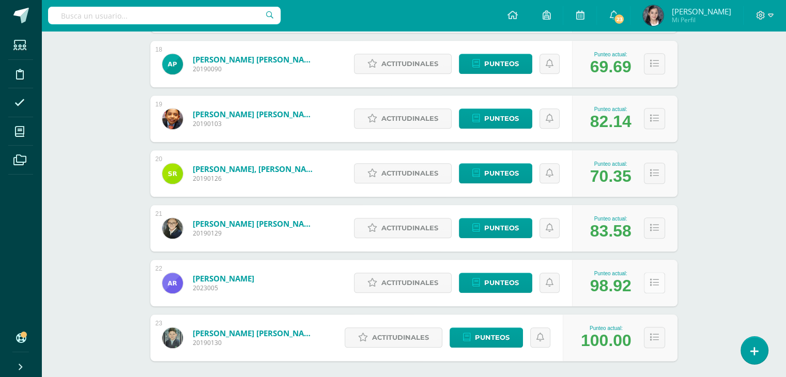
click at [664, 282] on button at bounding box center [654, 282] width 21 height 21
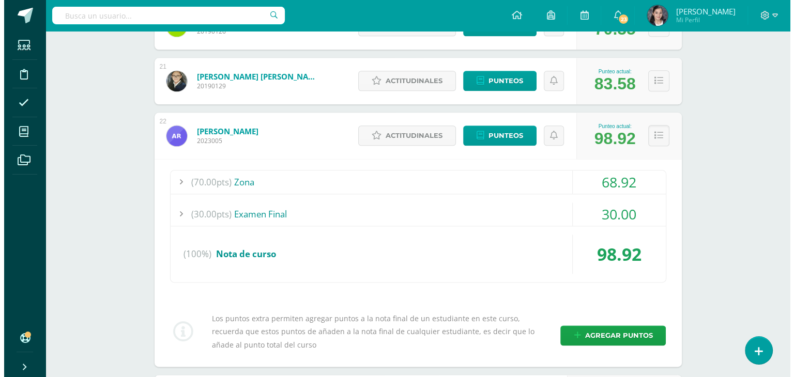
scroll to position [1263, 0]
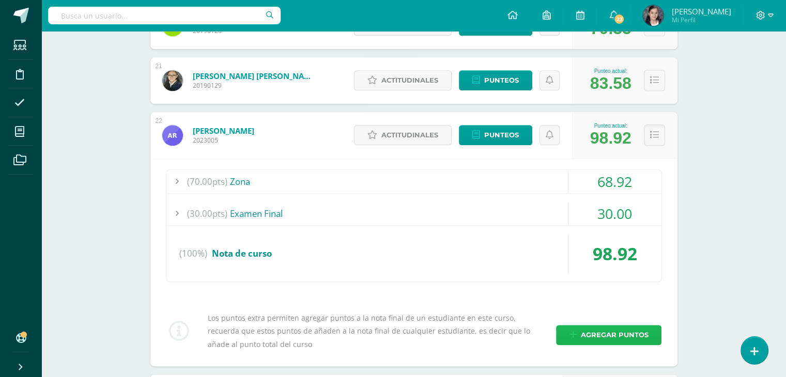
click at [621, 331] on span "Agregar puntos" at bounding box center [614, 335] width 68 height 19
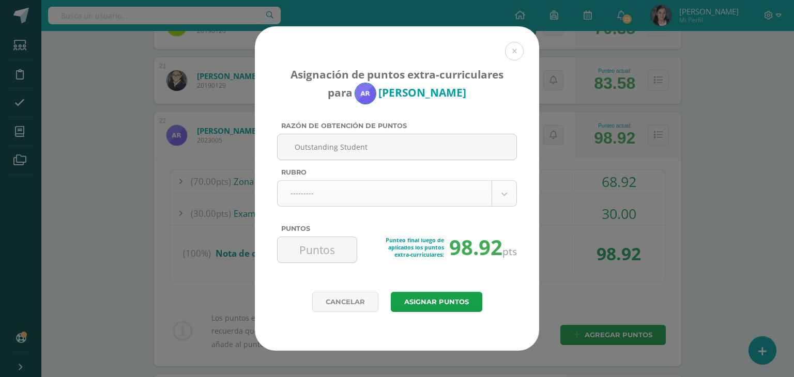
type input "Outstanding Student"
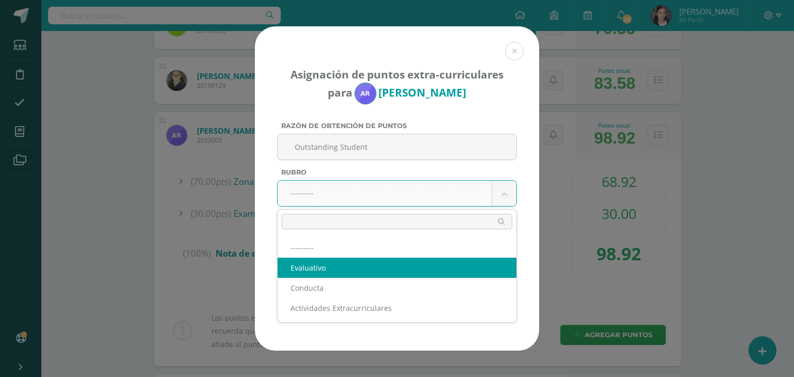
select select "1"
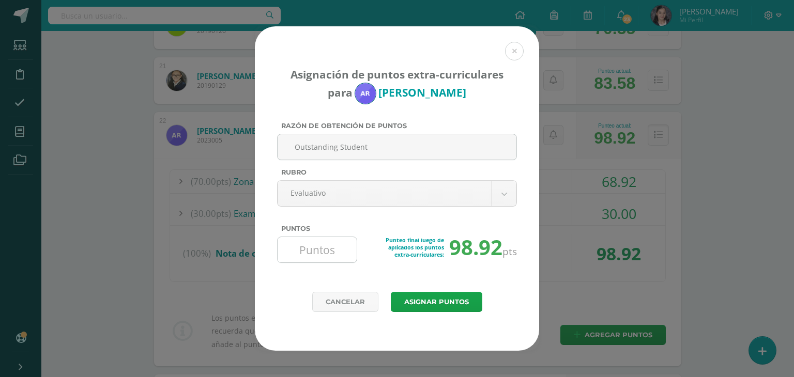
click at [342, 246] on input "Puntos" at bounding box center [317, 249] width 71 height 25
type input "2"
click at [409, 300] on button "Asignar puntos" at bounding box center [436, 302] width 91 height 20
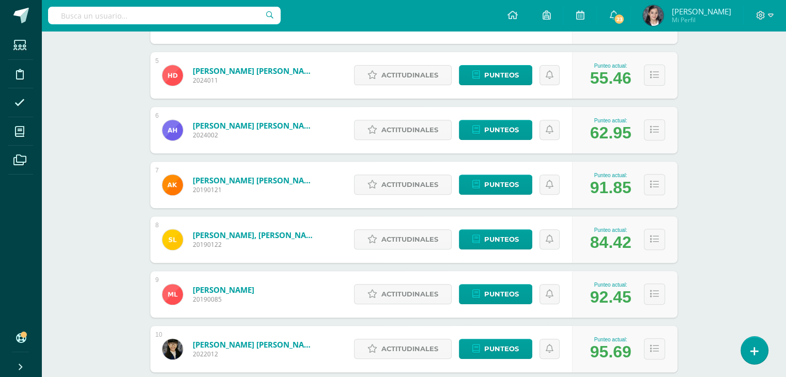
scroll to position [452, 0]
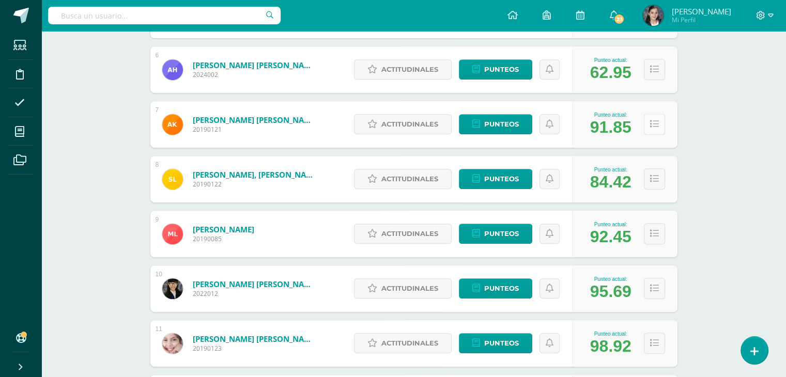
click at [657, 125] on icon at bounding box center [654, 124] width 9 height 9
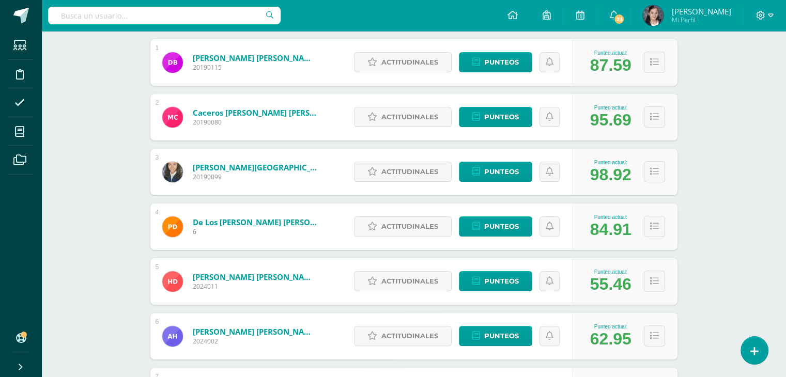
scroll to position [181, 0]
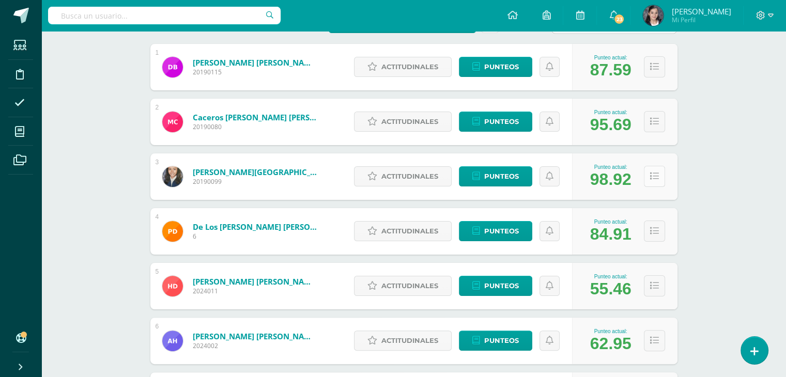
click at [652, 176] on icon at bounding box center [654, 176] width 9 height 9
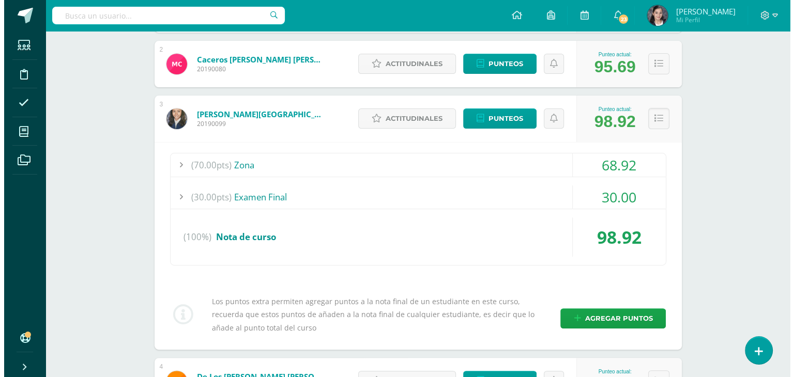
scroll to position [243, 0]
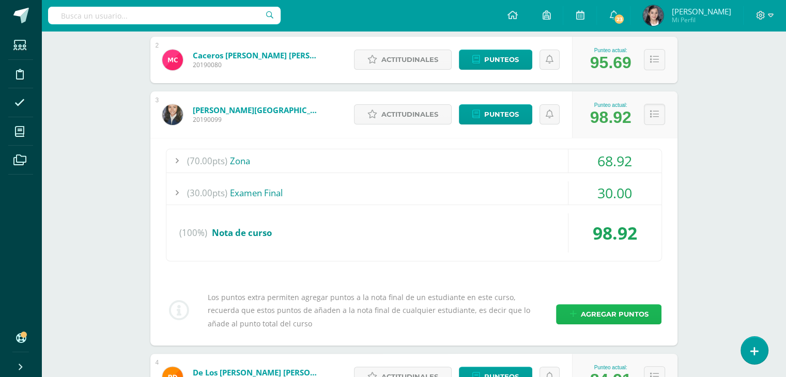
click at [591, 317] on span "Agregar puntos" at bounding box center [614, 314] width 68 height 19
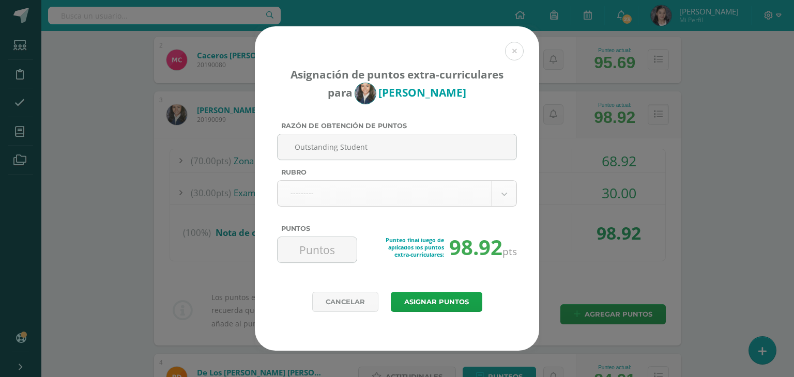
type input "Outstanding Student"
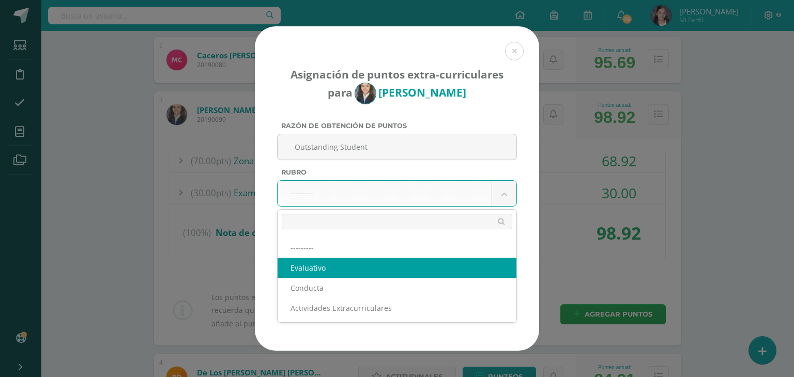
select select "1"
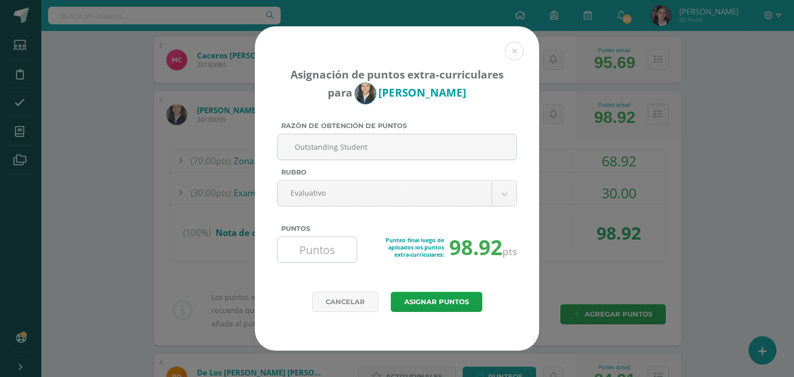
click at [322, 259] on input "Puntos" at bounding box center [317, 249] width 71 height 25
type input "2"
click at [407, 299] on button "Asignar puntos" at bounding box center [436, 302] width 91 height 20
click at [442, 298] on button "Asignar puntos" at bounding box center [436, 302] width 91 height 20
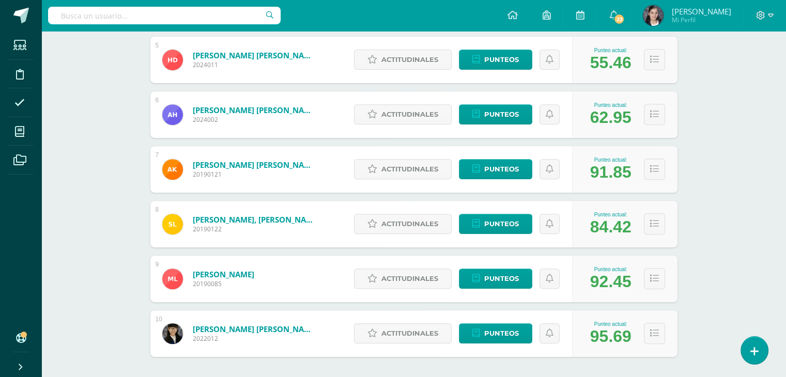
scroll to position [452, 0]
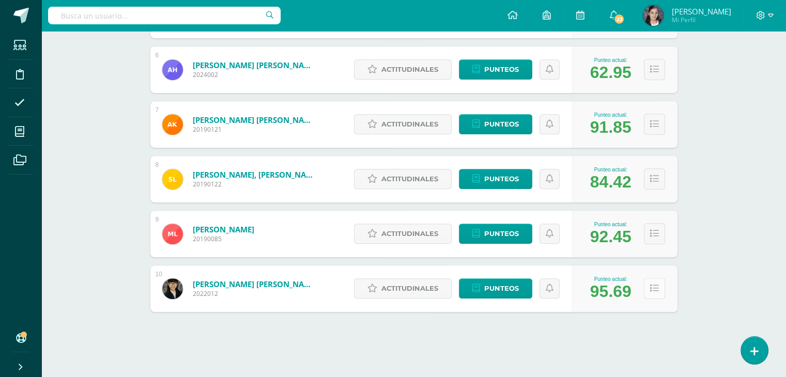
click at [653, 295] on button at bounding box center [654, 288] width 21 height 21
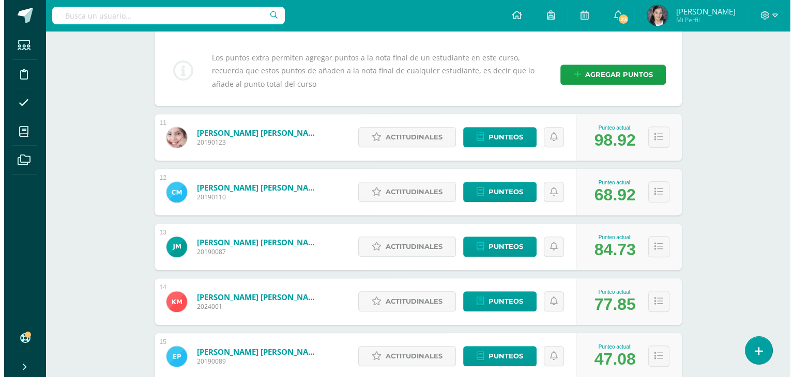
scroll to position [865, 0]
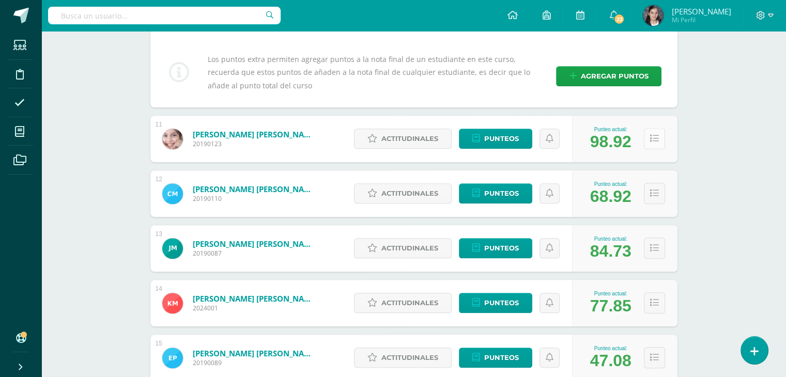
click at [657, 135] on icon at bounding box center [654, 138] width 9 height 9
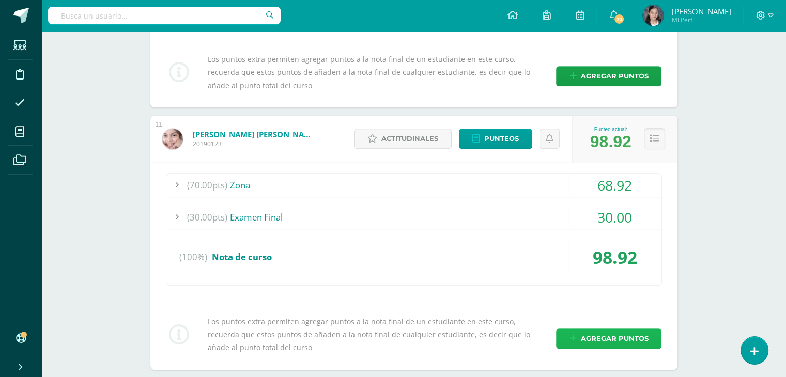
click at [576, 336] on icon at bounding box center [572, 338] width 7 height 9
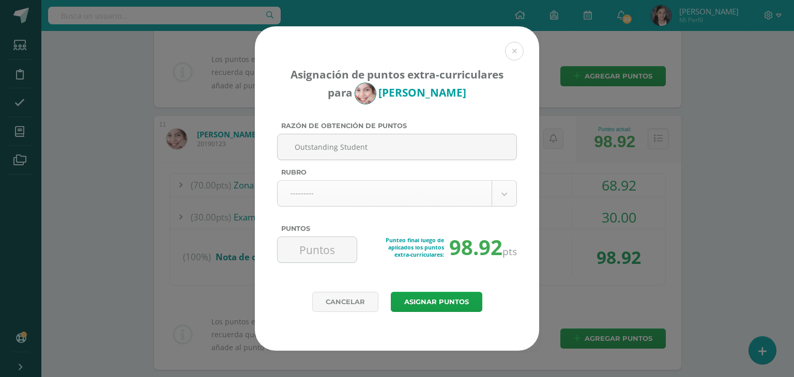
type input "Outstanding Student"
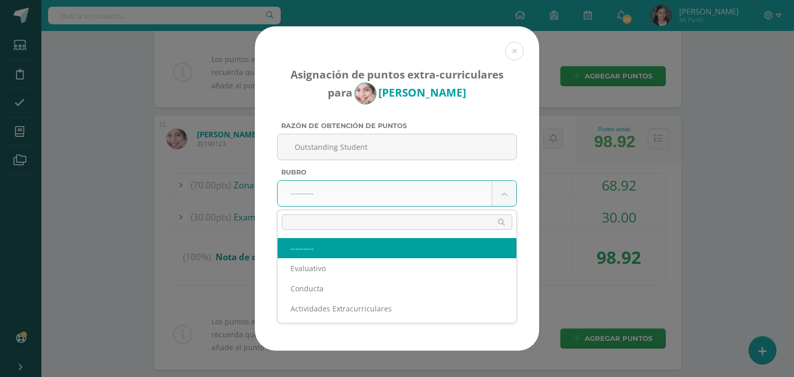
click at [511, 192] on body "Asignación de puntos extra-curriculares para Sara López Razón de obtención de p…" at bounding box center [397, 115] width 794 height 1961
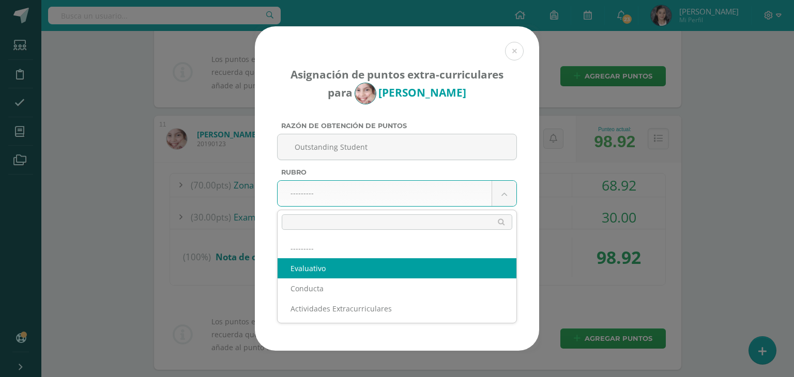
select select "1"
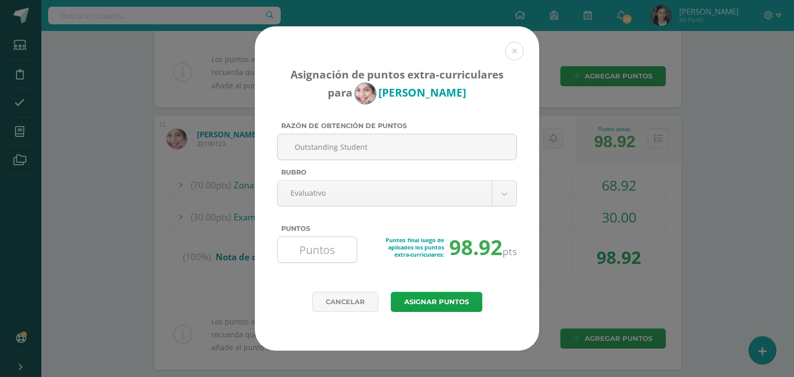
click at [305, 246] on input "Puntos" at bounding box center [317, 249] width 71 height 25
type input "2"
click at [405, 296] on button "Asignar puntos" at bounding box center [436, 302] width 91 height 20
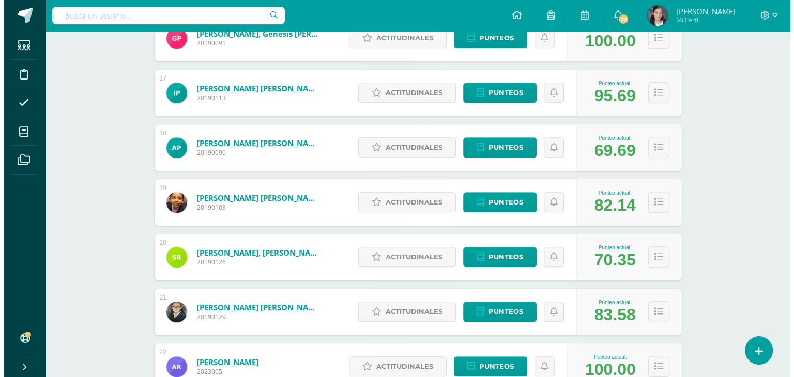
scroll to position [1031, 0]
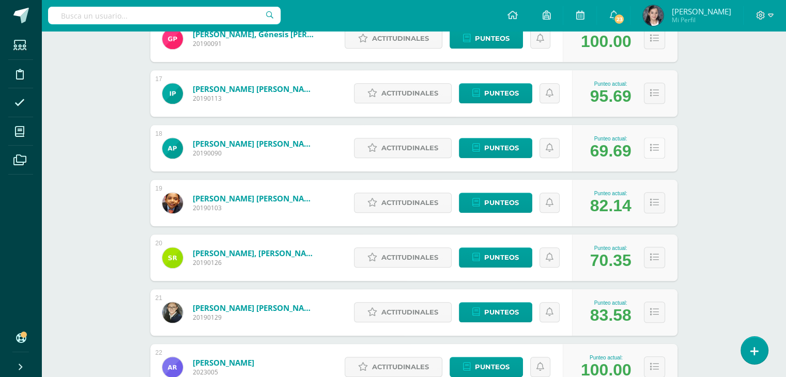
click at [659, 147] on button at bounding box center [654, 147] width 21 height 21
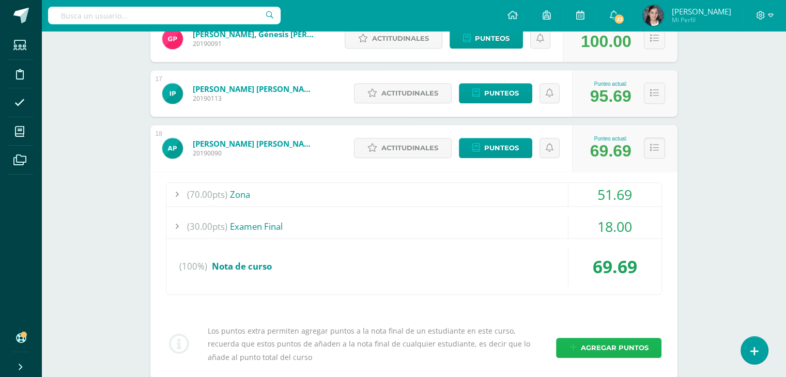
click at [598, 348] on span "Agregar puntos" at bounding box center [614, 347] width 68 height 19
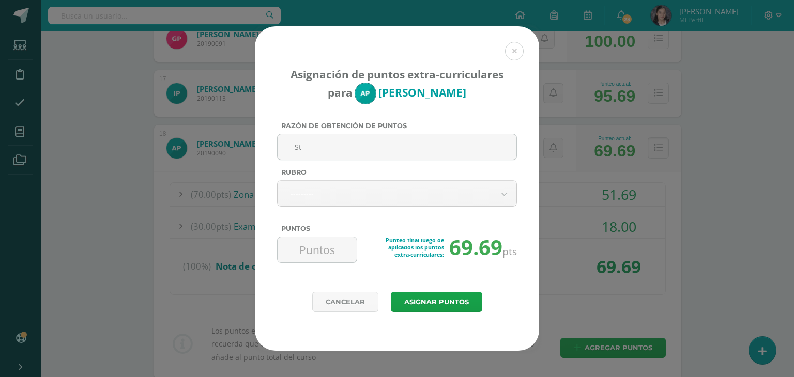
type input "S"
type input "I"
type input "Student with most improvement"
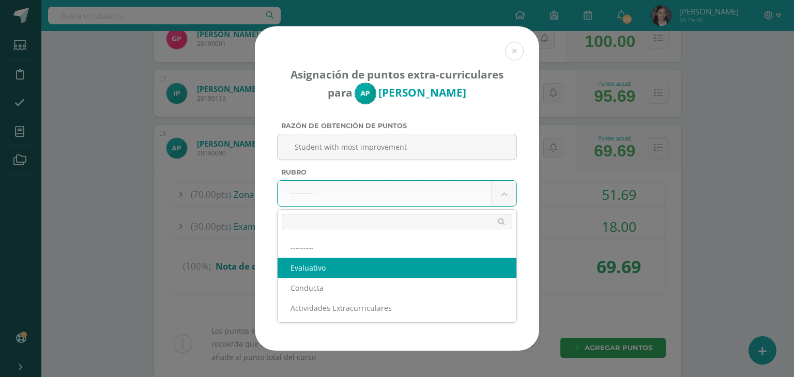
select select "1"
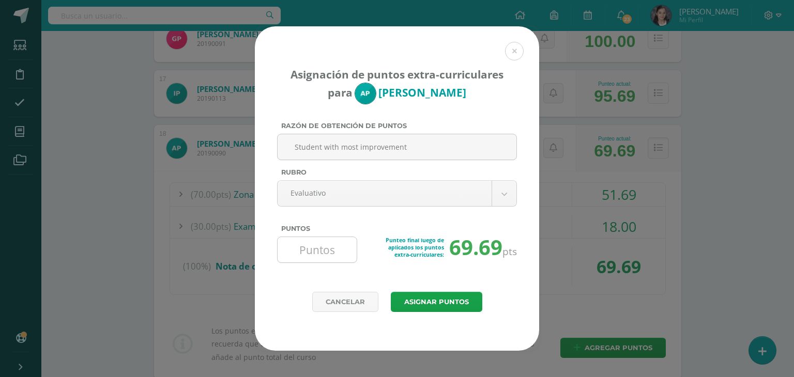
click at [309, 250] on input "Puntos" at bounding box center [317, 249] width 71 height 25
type input "2"
type input "3"
type input "1"
click at [420, 304] on button "Asignar puntos" at bounding box center [436, 302] width 91 height 20
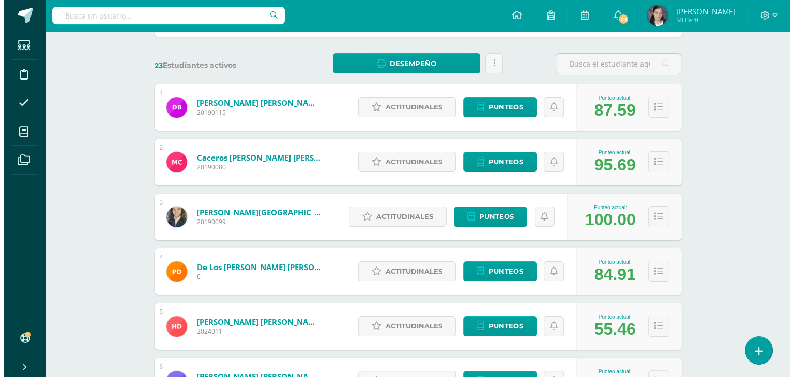
scroll to position [141, 0]
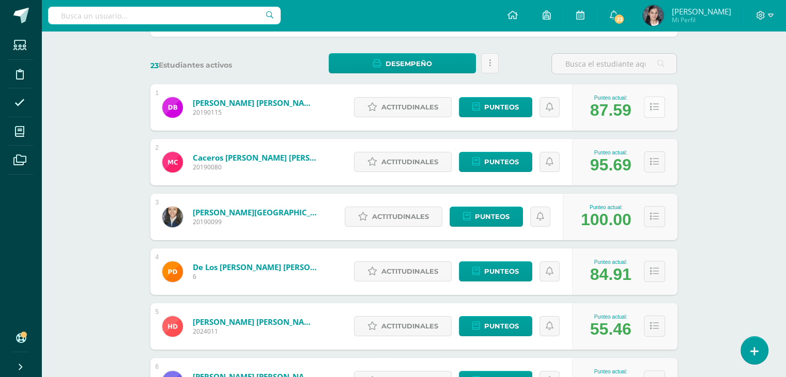
click at [659, 107] on button at bounding box center [654, 107] width 21 height 21
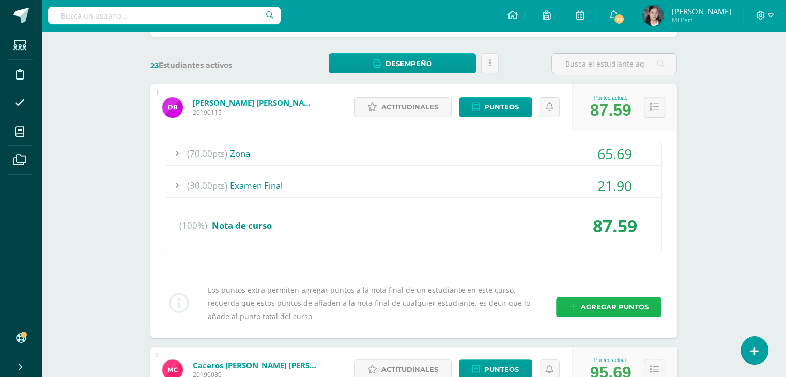
click at [595, 302] on span "Agregar puntos" at bounding box center [614, 307] width 68 height 19
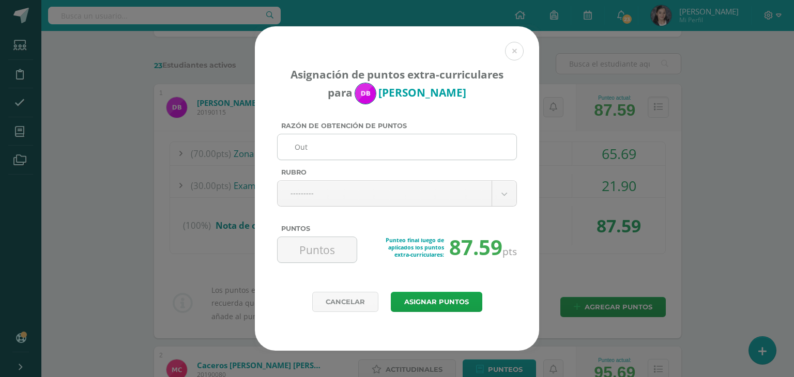
click at [380, 147] on input "Out" at bounding box center [397, 146] width 230 height 25
type input "Outstanding Student"
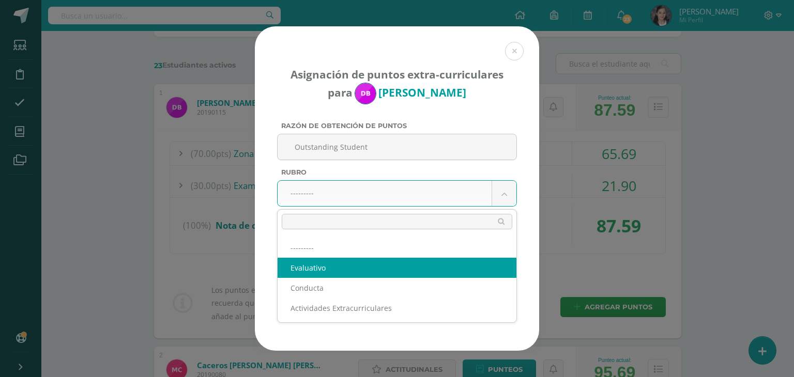
select select "1"
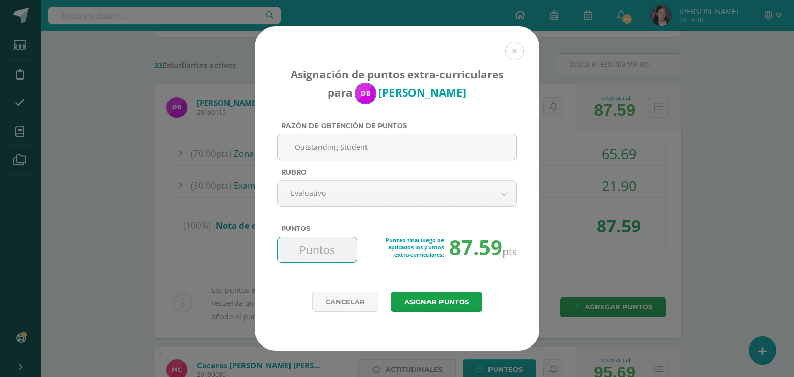
click at [316, 253] on input "Puntos" at bounding box center [317, 249] width 71 height 25
type input "2"
type input "3"
click at [442, 295] on button "Asignar puntos" at bounding box center [436, 302] width 91 height 20
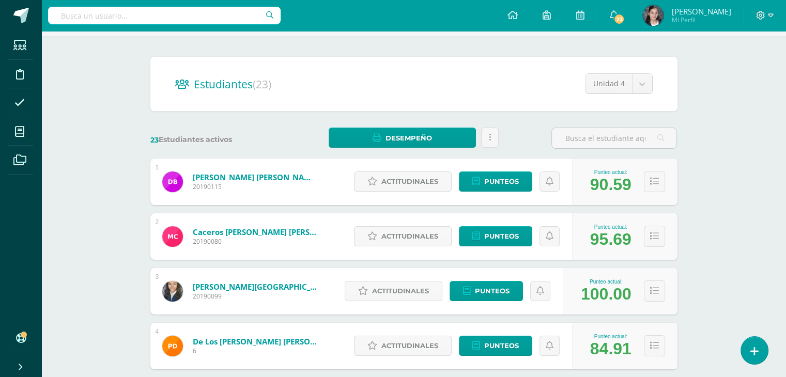
scroll to position [66, 0]
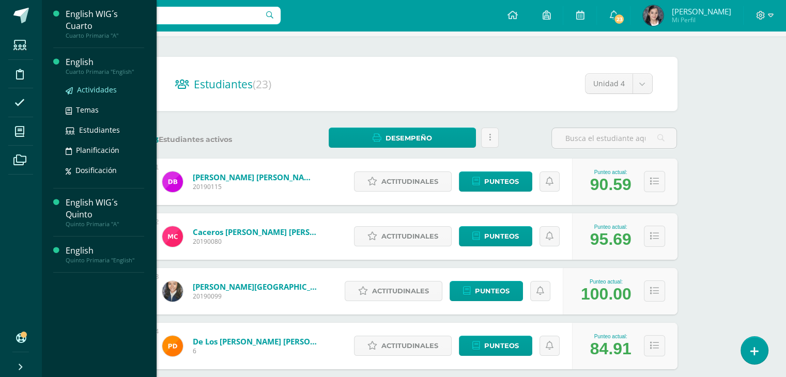
click at [101, 87] on span "Actividades" at bounding box center [97, 90] width 40 height 10
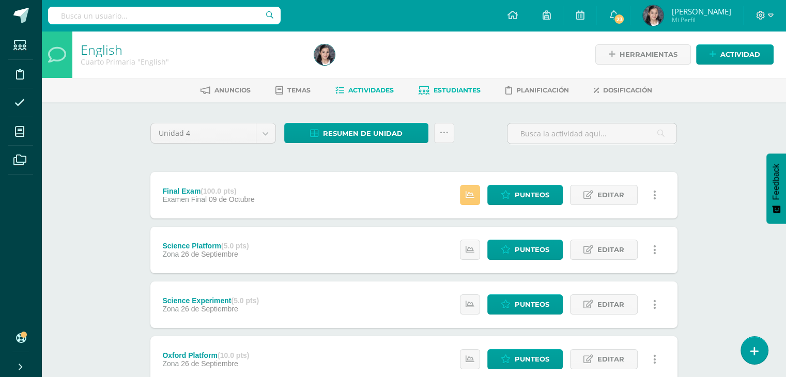
click at [445, 88] on span "Estudiantes" at bounding box center [457, 90] width 47 height 8
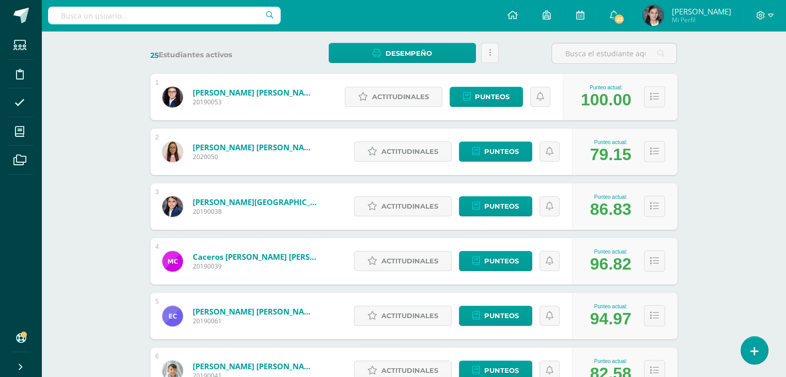
scroll to position [157, 0]
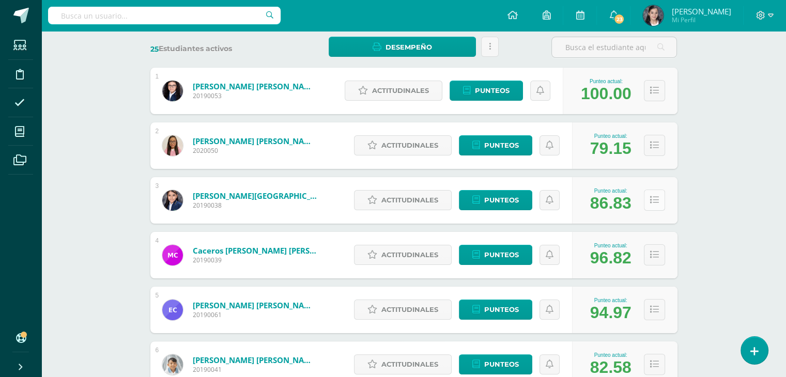
click at [657, 205] on button at bounding box center [654, 200] width 21 height 21
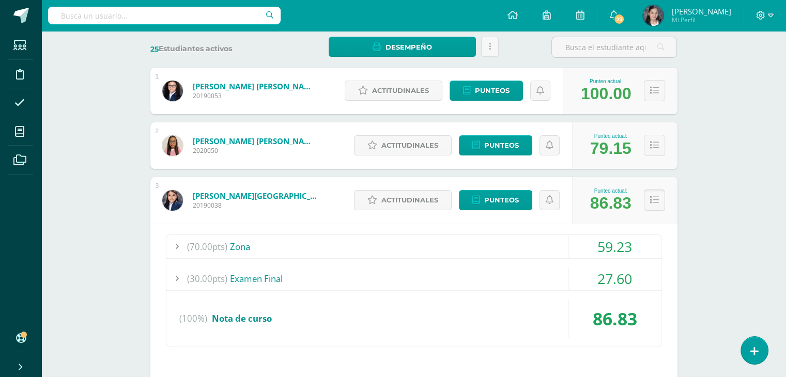
click at [657, 205] on button at bounding box center [654, 200] width 21 height 21
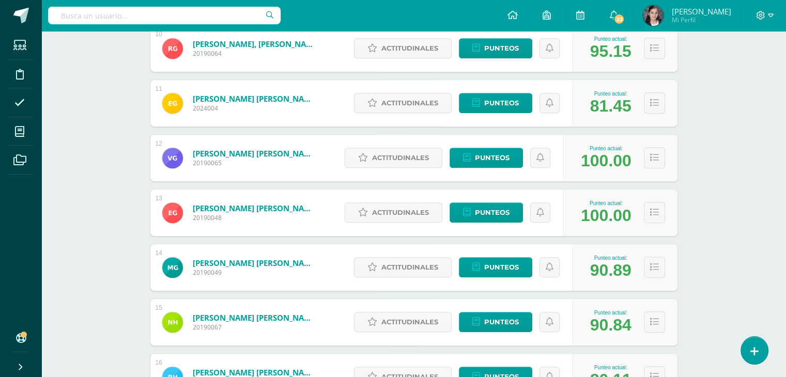
scroll to position [650, 0]
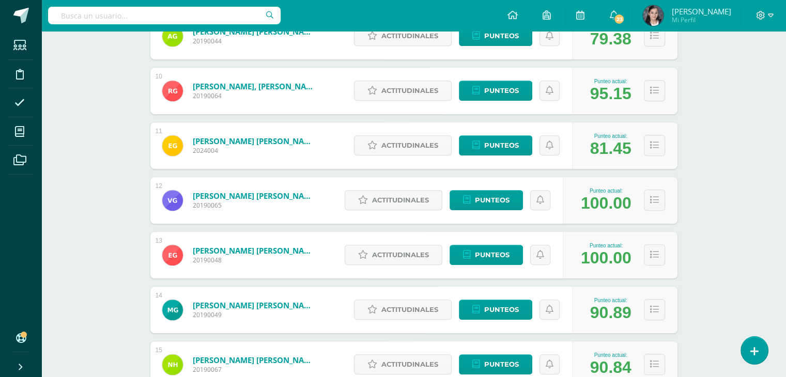
click at [765, 22] on div at bounding box center [765, 15] width 42 height 31
click at [765, 15] on span at bounding box center [765, 15] width 18 height 11
click at [705, 150] on div "English Cuarto Primaria "English" Herramientas Detalle de asistencias Actividad…" at bounding box center [413, 193] width 745 height 1624
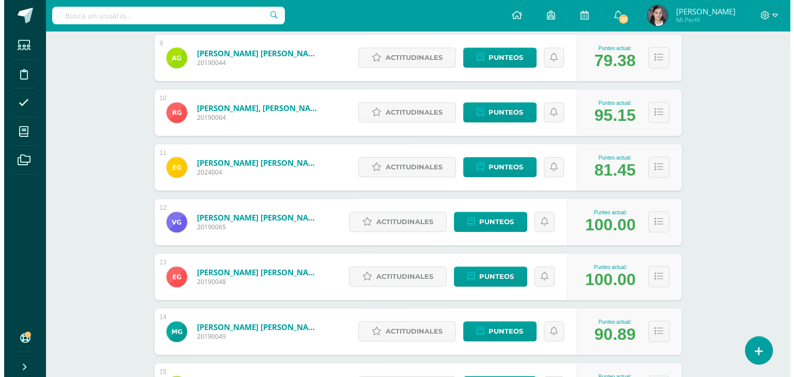
scroll to position [630, 0]
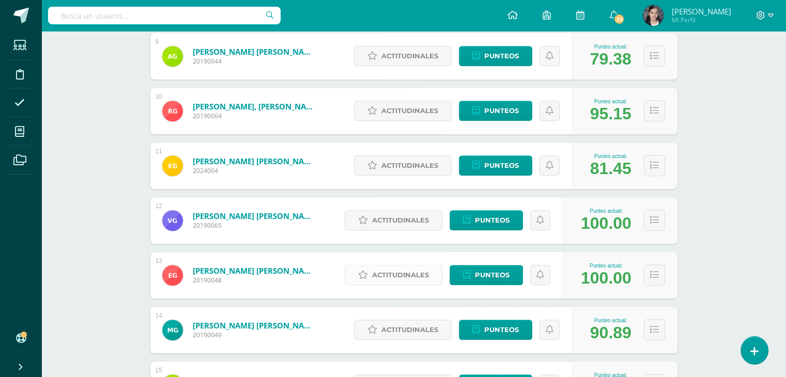
click at [414, 277] on span "Actitudinales" at bounding box center [400, 275] width 57 height 19
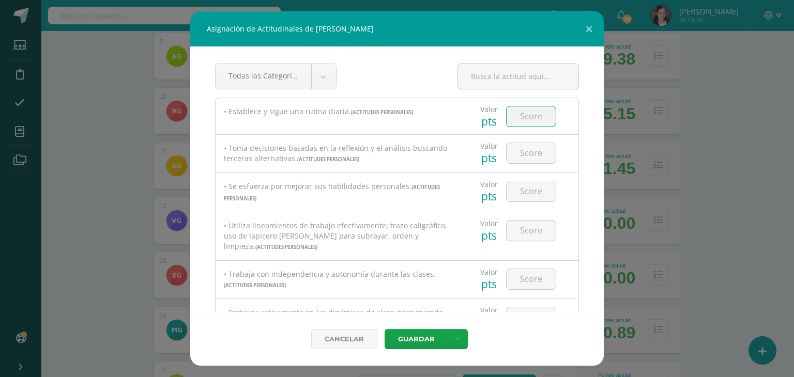
click at [533, 120] on input "number" at bounding box center [530, 116] width 49 height 20
type input "100"
click at [531, 158] on input "number" at bounding box center [530, 153] width 49 height 20
type input "0"
type input "100"
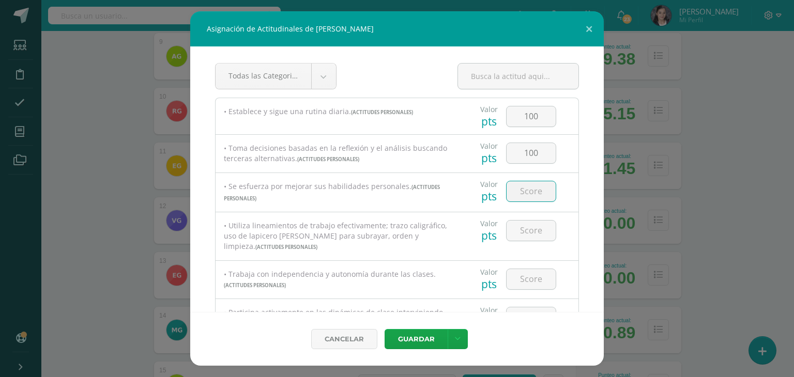
click at [525, 194] on input "number" at bounding box center [530, 191] width 49 height 20
type input "100"
click at [525, 229] on input "number" at bounding box center [530, 231] width 49 height 20
type input "100"
click at [532, 278] on input "number" at bounding box center [530, 279] width 49 height 20
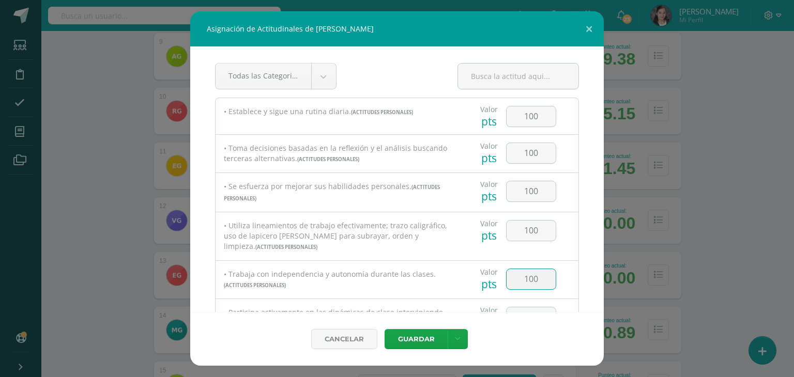
type input "100"
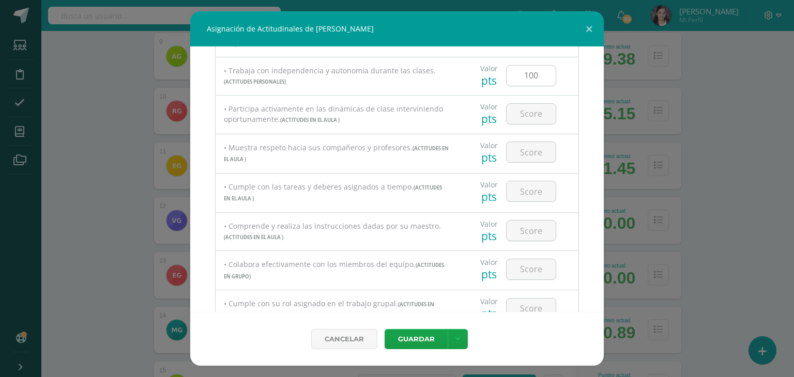
scroll to position [207, 0]
click at [521, 110] on input "number" at bounding box center [530, 111] width 49 height 20
type input "100"
click at [519, 149] on input "number" at bounding box center [530, 149] width 49 height 20
type input "100"
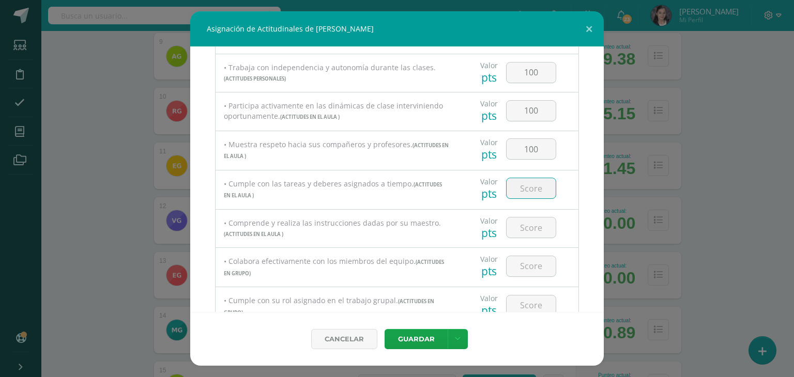
click at [515, 190] on input "number" at bounding box center [530, 188] width 49 height 20
type input "100"
click at [519, 224] on input "number" at bounding box center [530, 228] width 49 height 20
type input "100"
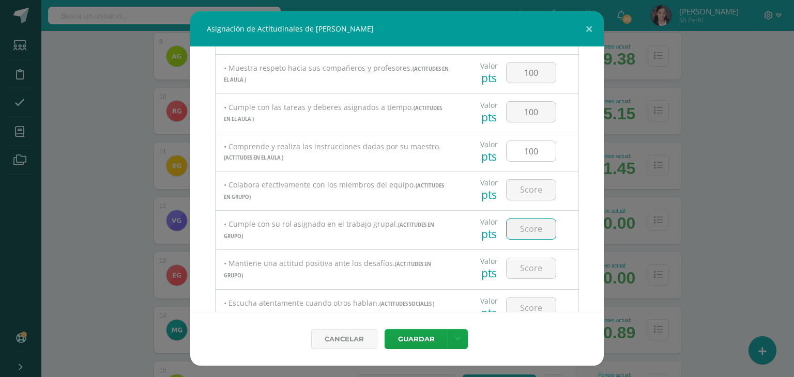
click at [519, 224] on input "number" at bounding box center [530, 229] width 49 height 20
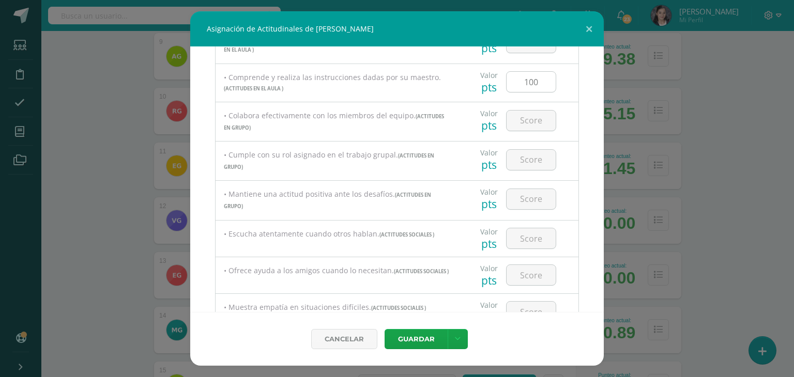
scroll to position [430, 0]
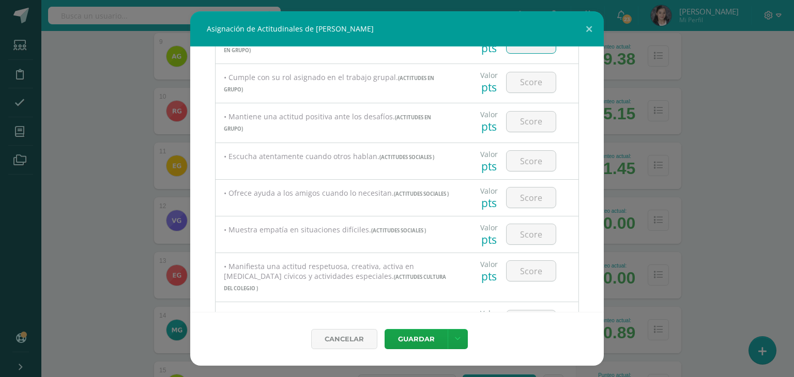
click at [526, 49] on input "number" at bounding box center [530, 43] width 49 height 20
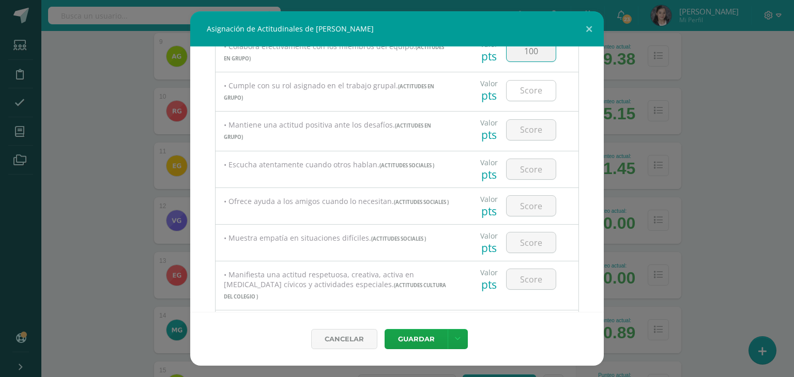
type input "100"
click at [532, 86] on input "number" at bounding box center [530, 91] width 49 height 20
type input "100"
click at [525, 131] on input "number" at bounding box center [530, 130] width 49 height 20
type input "100"
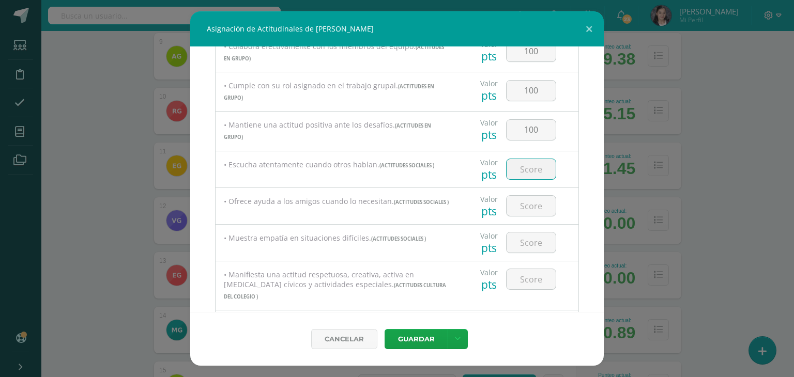
click at [519, 174] on input "number" at bounding box center [530, 169] width 49 height 20
type input "100"
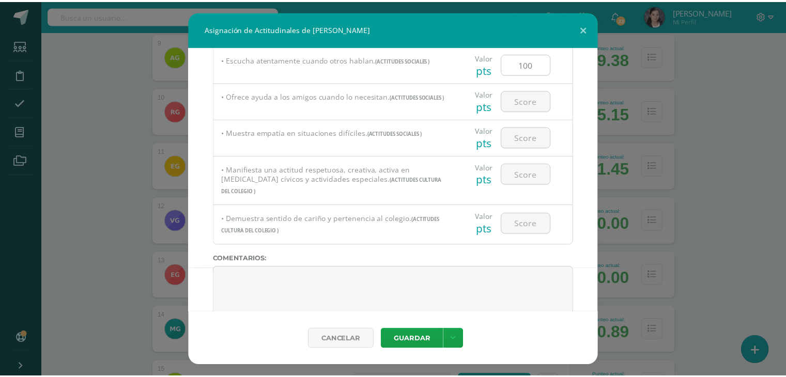
scroll to position [544, 0]
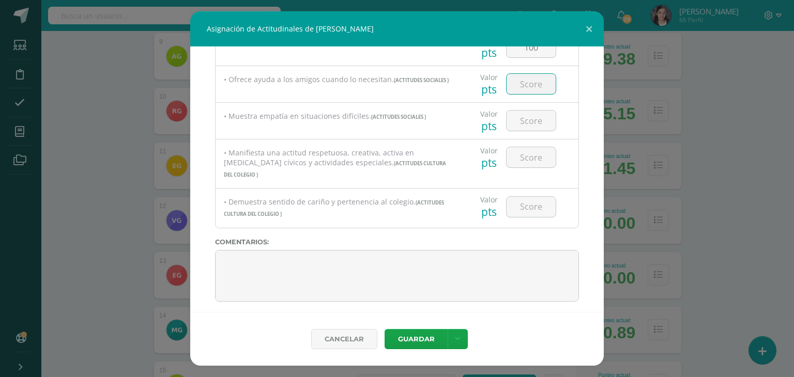
click at [527, 85] on input "number" at bounding box center [530, 84] width 49 height 20
type input "100"
click at [530, 119] on input "number" at bounding box center [530, 121] width 49 height 20
type input "100"
click at [527, 159] on input "number" at bounding box center [530, 157] width 49 height 20
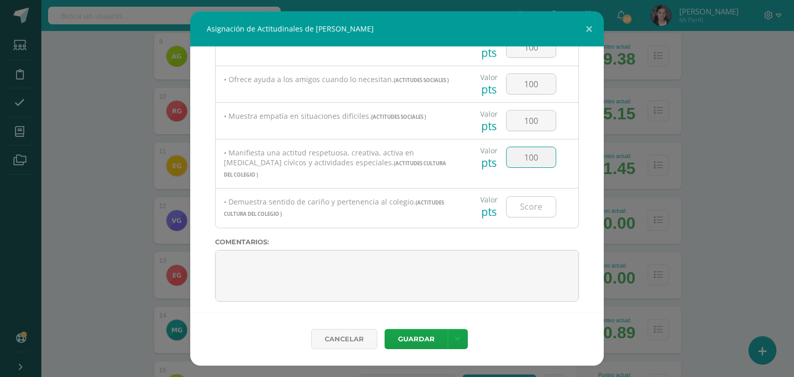
type input "100"
click at [525, 198] on input "number" at bounding box center [530, 207] width 49 height 20
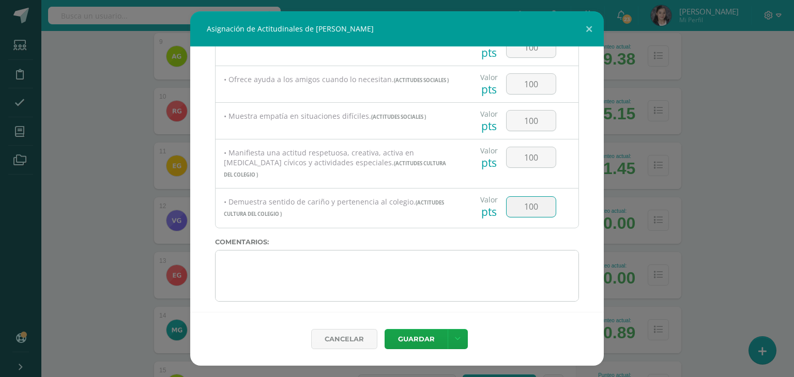
type input "100"
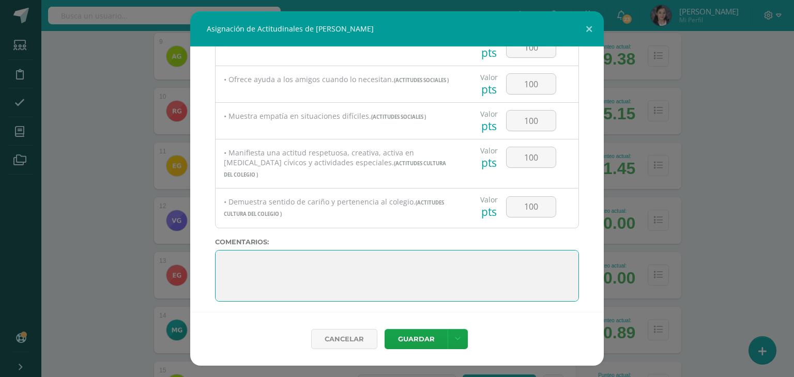
click at [225, 253] on textarea at bounding box center [397, 276] width 364 height 52
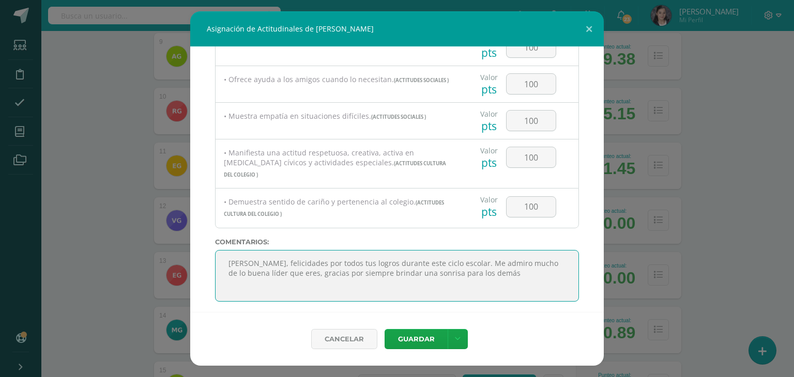
click at [394, 268] on textarea at bounding box center [397, 276] width 364 height 52
click at [533, 266] on textarea at bounding box center [397, 276] width 364 height 52
click at [537, 267] on textarea at bounding box center [397, 276] width 364 height 52
type textarea "[PERSON_NAME], felicidades por todos tus logros durante este ciclo escolar. Me …"
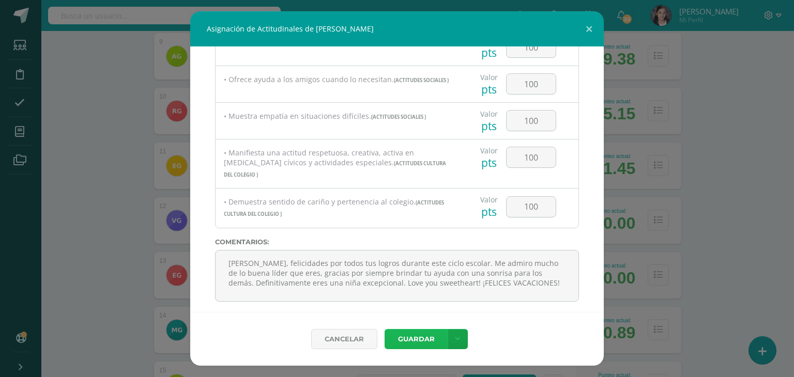
click at [421, 341] on button "Guardar" at bounding box center [415, 339] width 63 height 20
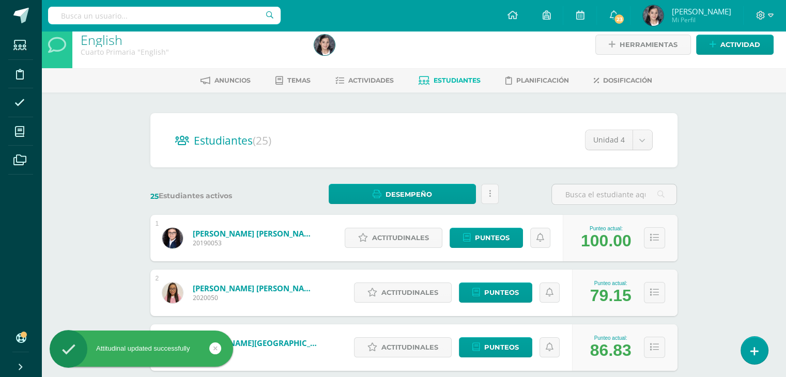
scroll to position [0, 0]
